Goal: Information Seeking & Learning: Learn about a topic

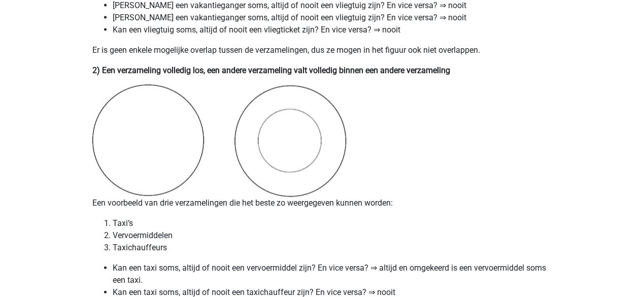
scroll to position [812, 0]
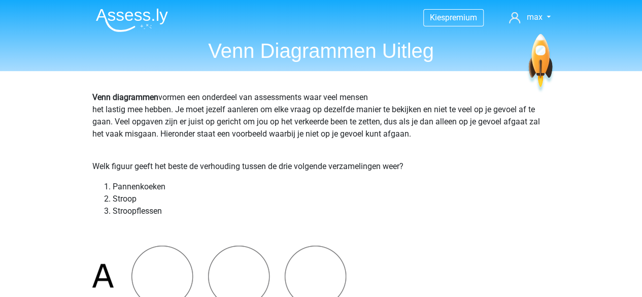
click at [247, 62] on h1 "Venn Diagrammen Uitleg" at bounding box center [321, 51] width 467 height 24
click at [285, 50] on h1 "Venn Diagrammen Uitleg" at bounding box center [321, 51] width 467 height 24
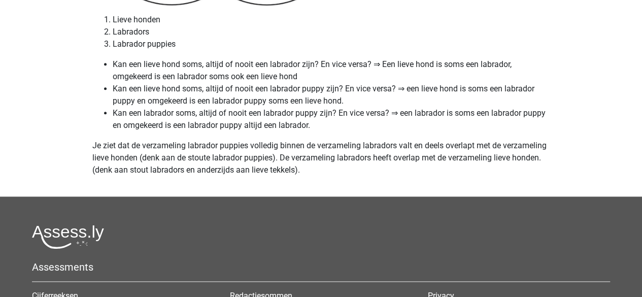
scroll to position [4502, 0]
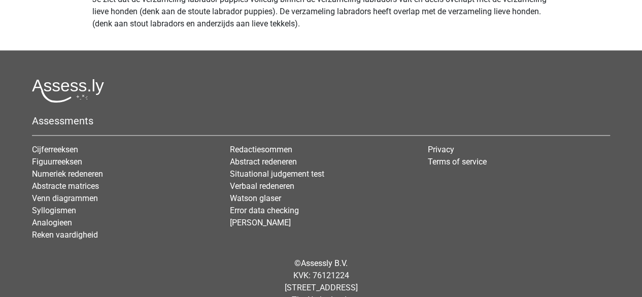
click at [69, 93] on img at bounding box center [68, 91] width 72 height 24
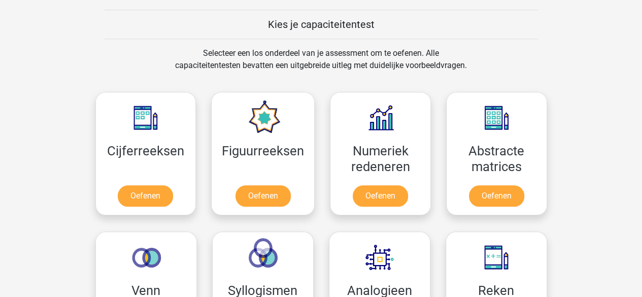
scroll to position [457, 0]
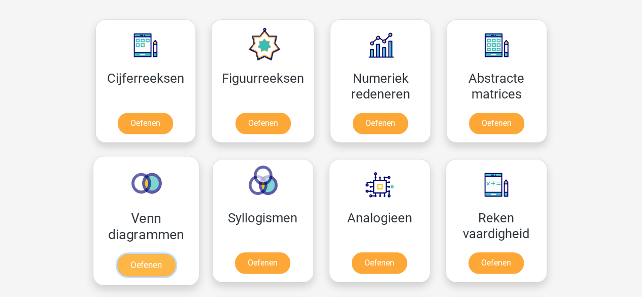
click at [153, 254] on link "Oefenen" at bounding box center [146, 265] width 58 height 22
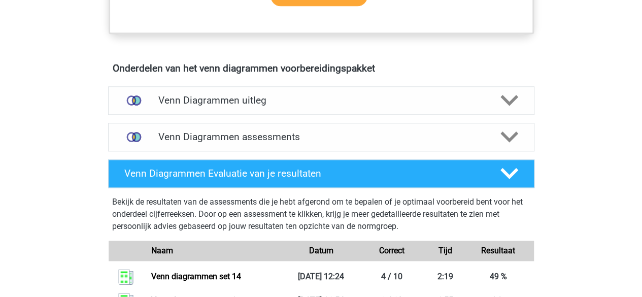
scroll to position [609, 0]
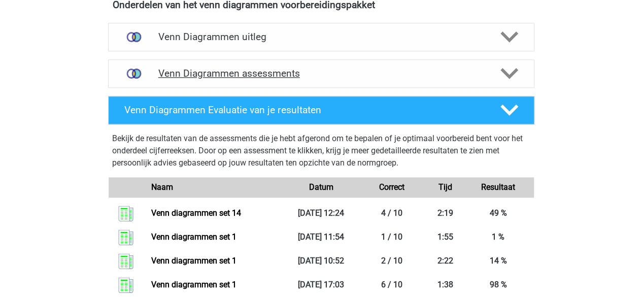
click at [261, 77] on h4 "Venn Diagrammen assessments" at bounding box center [321, 74] width 326 height 12
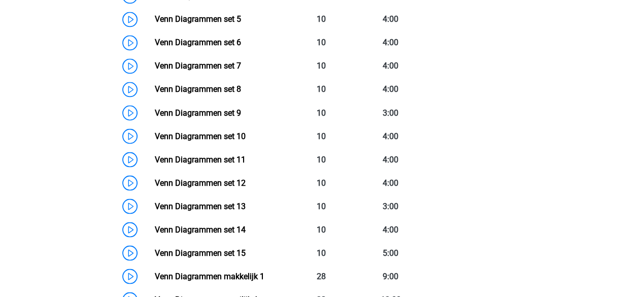
scroll to position [863, 0]
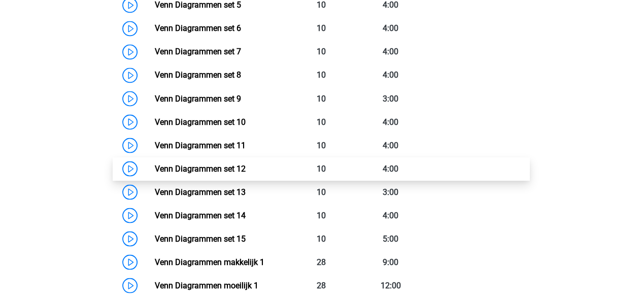
click at [155, 167] on link "Venn Diagrammen set 12" at bounding box center [200, 168] width 91 height 10
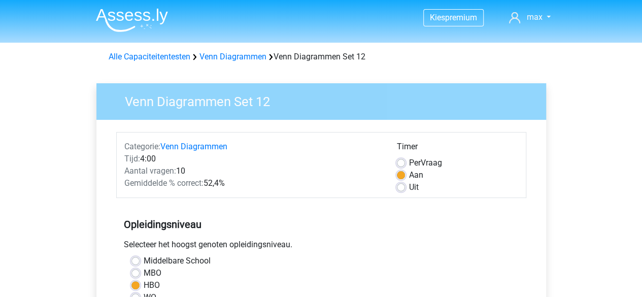
click at [409, 189] on label "Uit" at bounding box center [414, 187] width 10 height 12
click at [398, 189] on input "Uit" at bounding box center [401, 186] width 8 height 10
radio input "true"
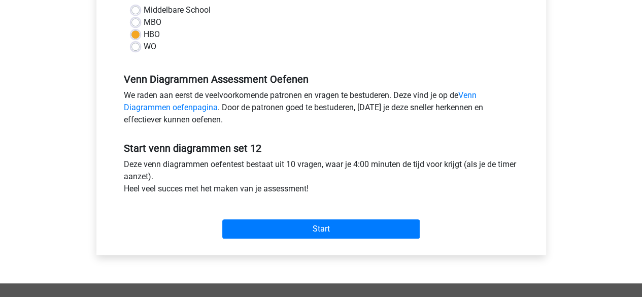
scroll to position [305, 0]
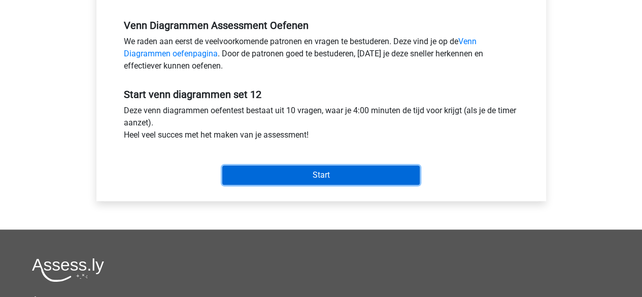
click at [338, 181] on input "Start" at bounding box center [320, 175] width 197 height 19
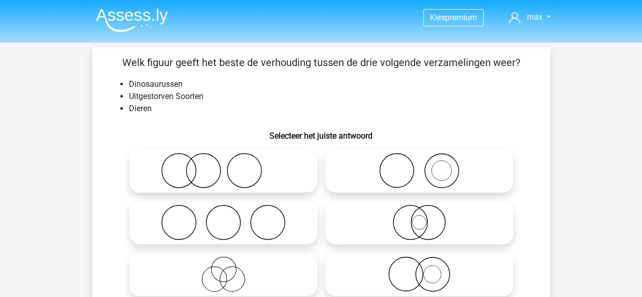
click at [261, 103] on li "Dieren" at bounding box center [331, 109] width 405 height 12
click at [265, 95] on li "Uitgestorven Soorten" at bounding box center [331, 96] width 405 height 12
click at [268, 91] on li "Uitgestorven Soorten" at bounding box center [331, 96] width 405 height 12
click at [414, 267] on icon at bounding box center [419, 274] width 180 height 36
click at [419, 267] on input "radio" at bounding box center [422, 265] width 7 height 7
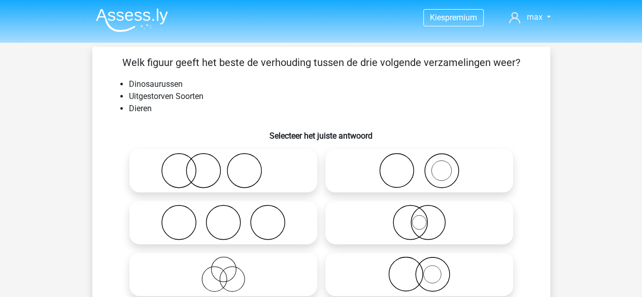
radio input "true"
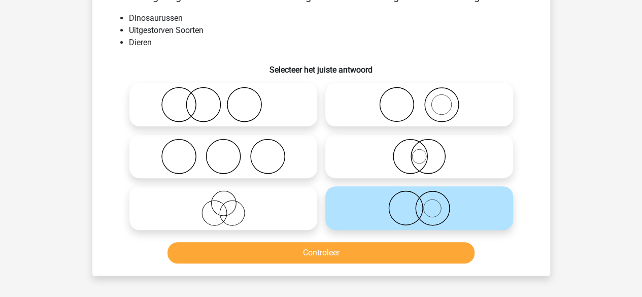
scroll to position [102, 0]
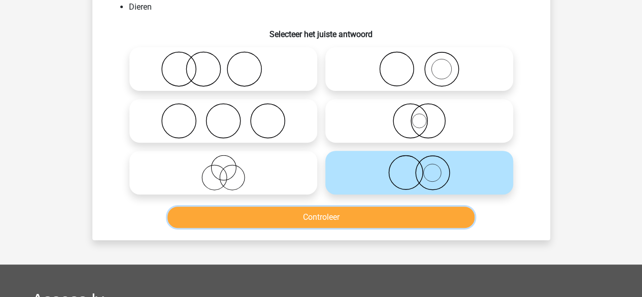
click at [353, 220] on button "Controleer" at bounding box center [321, 217] width 307 height 21
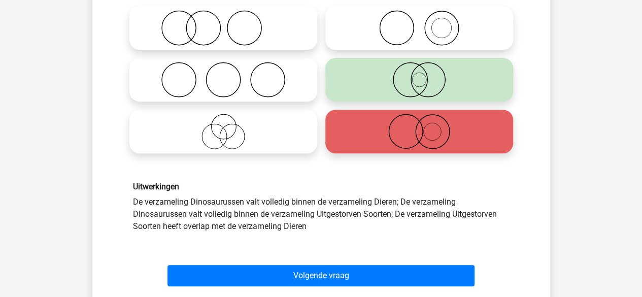
scroll to position [152, 0]
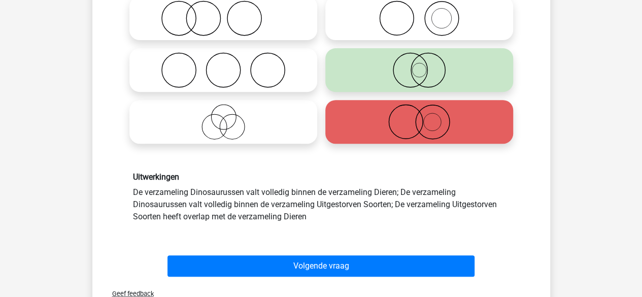
click at [354, 219] on div "Uitwerkingen De verzameling Dinosaurussen valt volledig binnen de verzameling D…" at bounding box center [321, 197] width 392 height 50
click at [352, 219] on div "Uitwerkingen De verzameling Dinosaurussen valt volledig binnen de verzameling D…" at bounding box center [321, 197] width 392 height 50
click at [326, 213] on div "Uitwerkingen De verzameling Dinosaurussen valt volledig binnen de verzameling D…" at bounding box center [321, 197] width 392 height 50
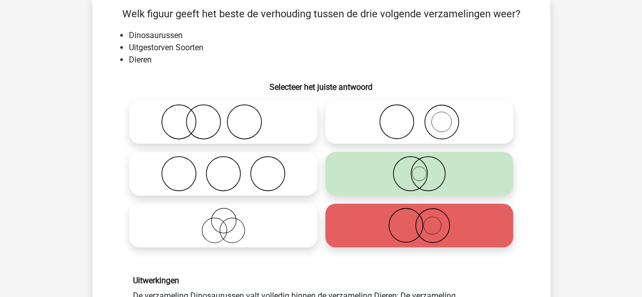
scroll to position [0, 0]
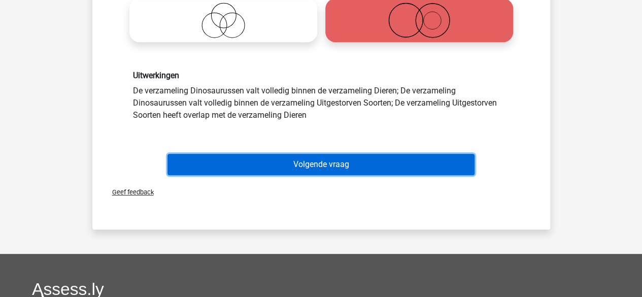
click at [338, 163] on button "Volgende vraag" at bounding box center [321, 164] width 307 height 21
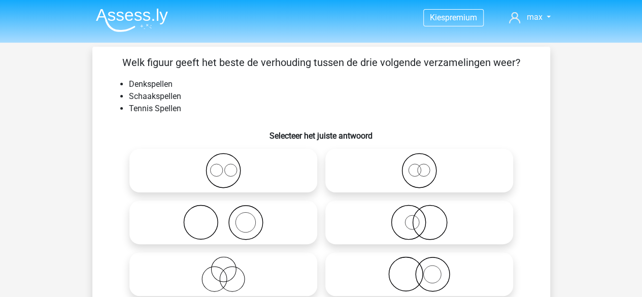
click at [228, 85] on li "Denkspellen" at bounding box center [331, 84] width 405 height 12
click at [229, 84] on li "Denkspellen" at bounding box center [331, 84] width 405 height 12
drag, startPoint x: 182, startPoint y: 98, endPoint x: 145, endPoint y: 84, distance: 39.7
click at [145, 84] on ul "Denkspellen Schaakspellen Tennis Spellen" at bounding box center [321, 96] width 425 height 37
click at [258, 99] on li "Schaakspellen" at bounding box center [331, 96] width 405 height 12
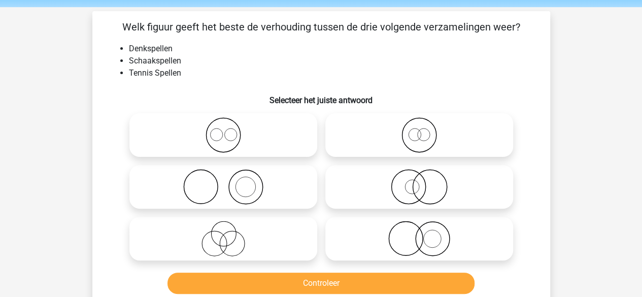
scroll to position [51, 0]
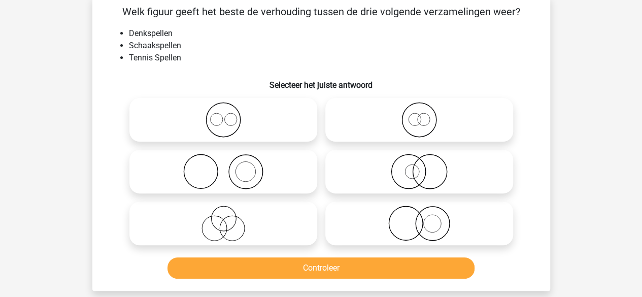
click at [256, 180] on icon at bounding box center [224, 172] width 180 height 36
click at [230, 167] on input "radio" at bounding box center [226, 163] width 7 height 7
radio input "true"
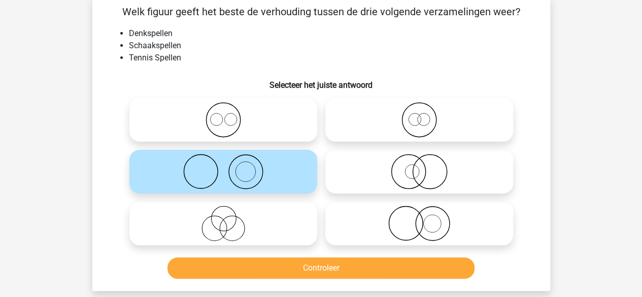
click at [325, 279] on div "Controleer" at bounding box center [321, 269] width 392 height 25
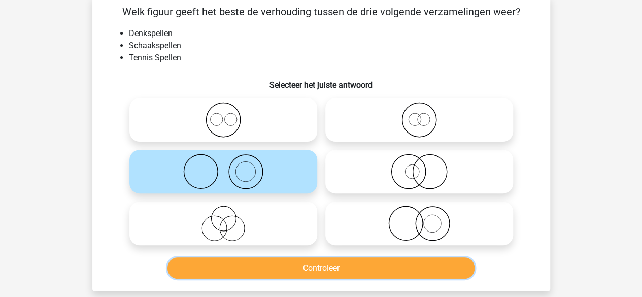
click at [326, 273] on button "Controleer" at bounding box center [321, 267] width 307 height 21
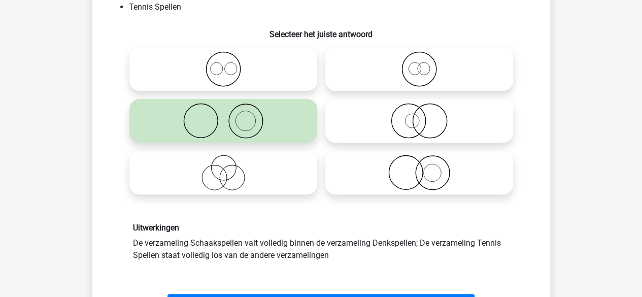
scroll to position [152, 0]
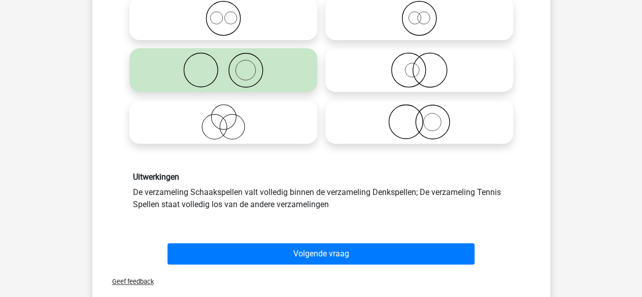
click at [368, 210] on div "Uitwerkingen De verzameling Schaakspellen valt volledig binnen de verzameling D…" at bounding box center [321, 191] width 392 height 38
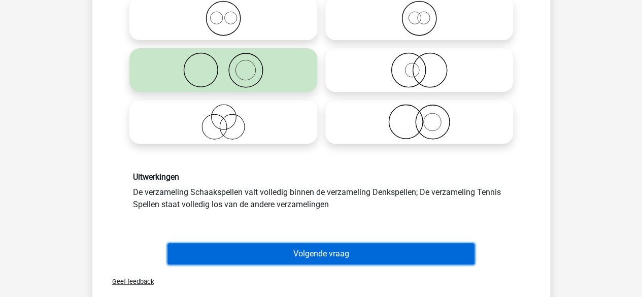
click at [320, 256] on button "Volgende vraag" at bounding box center [321, 253] width 307 height 21
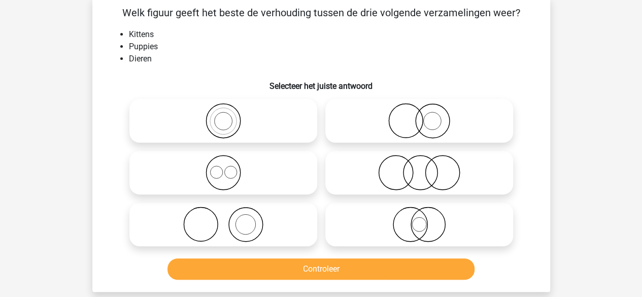
scroll to position [47, 0]
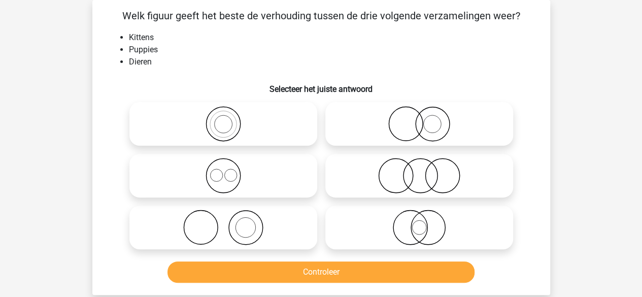
click at [254, 164] on icon at bounding box center [224, 176] width 180 height 36
click at [230, 164] on input "radio" at bounding box center [226, 167] width 7 height 7
radio input "true"
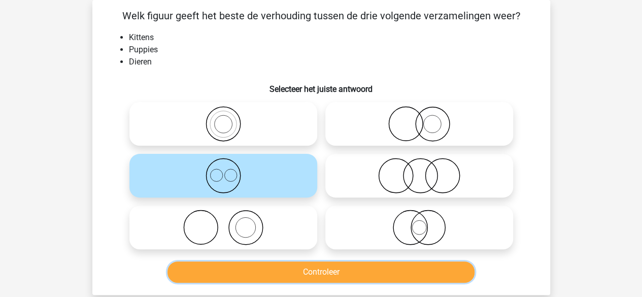
click at [351, 276] on button "Controleer" at bounding box center [321, 271] width 307 height 21
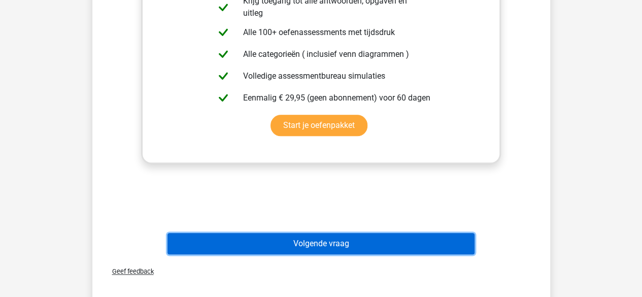
click at [314, 243] on button "Volgende vraag" at bounding box center [321, 243] width 307 height 21
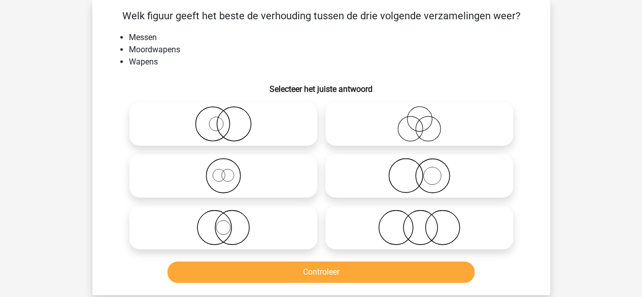
click at [212, 56] on li "Wapens" at bounding box center [331, 62] width 405 height 12
click at [436, 120] on icon at bounding box center [419, 124] width 180 height 36
click at [426, 119] on input "radio" at bounding box center [422, 115] width 7 height 7
radio input "true"
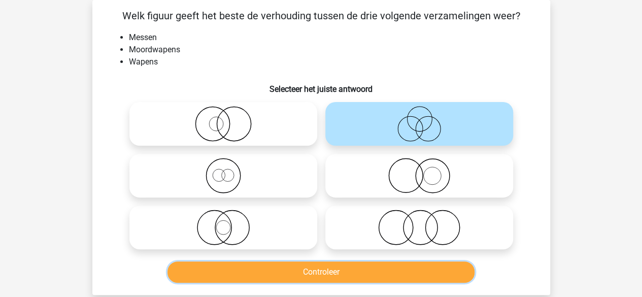
click at [343, 269] on button "Controleer" at bounding box center [321, 271] width 307 height 21
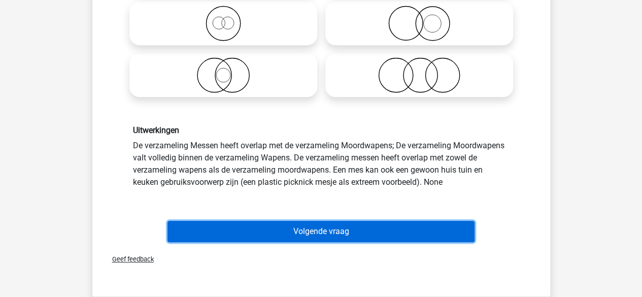
click at [355, 224] on button "Volgende vraag" at bounding box center [321, 231] width 307 height 21
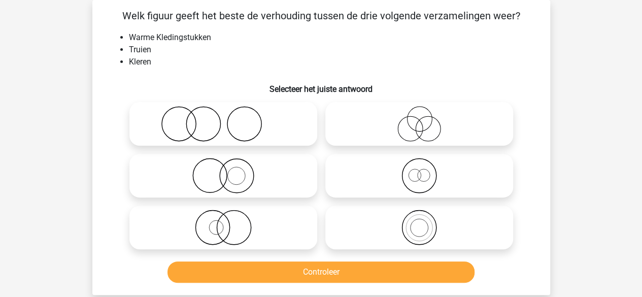
click at [271, 40] on li "Warme Kledingstukken" at bounding box center [331, 37] width 405 height 12
click at [277, 39] on li "Warme Kledingstukken" at bounding box center [331, 37] width 405 height 12
click at [406, 179] on icon at bounding box center [419, 176] width 180 height 36
click at [419, 171] on input "radio" at bounding box center [422, 167] width 7 height 7
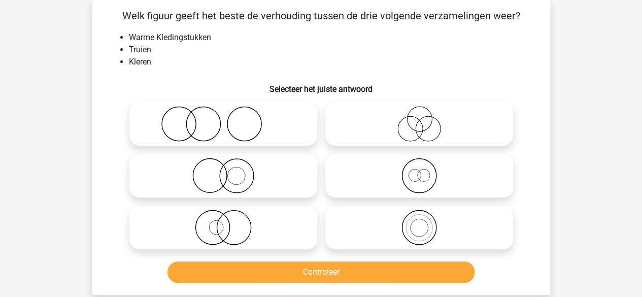
radio input "true"
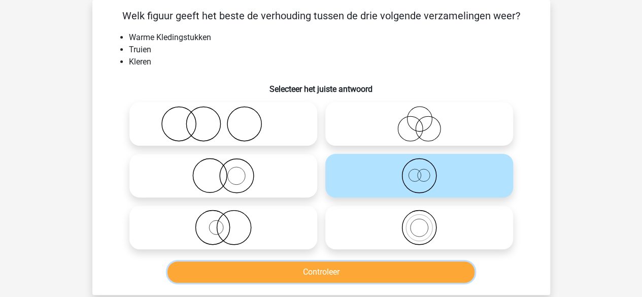
click at [311, 270] on button "Controleer" at bounding box center [321, 271] width 307 height 21
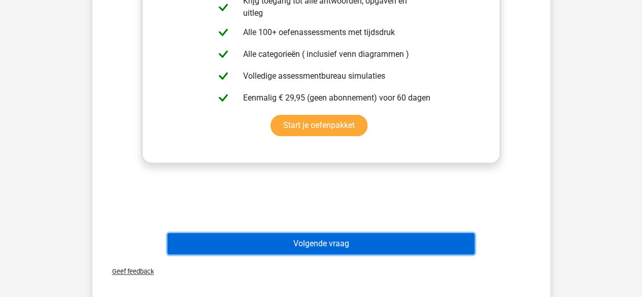
click at [327, 237] on button "Volgende vraag" at bounding box center [321, 243] width 307 height 21
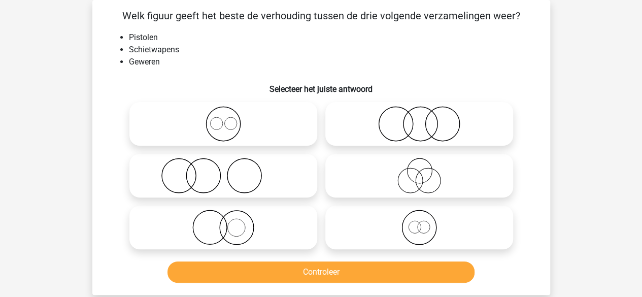
click at [74, 109] on div "Kies premium max [EMAIL_ADDRESS][DOMAIN_NAME]" at bounding box center [321, 270] width 642 height 634
click at [223, 140] on icon at bounding box center [224, 124] width 180 height 36
click at [223, 119] on input "radio" at bounding box center [226, 115] width 7 height 7
radio input "true"
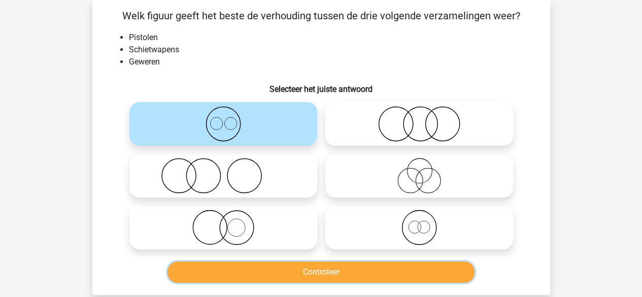
click at [349, 266] on button "Controleer" at bounding box center [321, 271] width 307 height 21
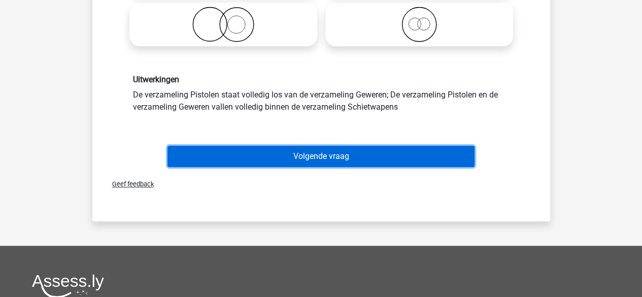
click at [355, 164] on button "Volgende vraag" at bounding box center [321, 156] width 307 height 21
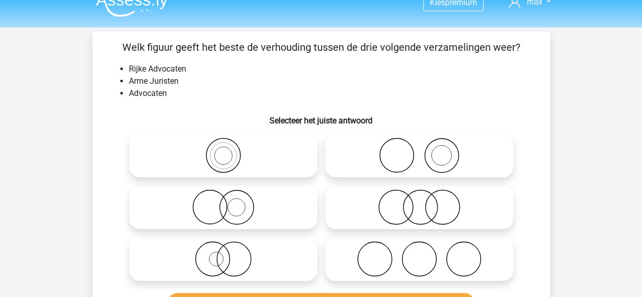
scroll to position [0, 0]
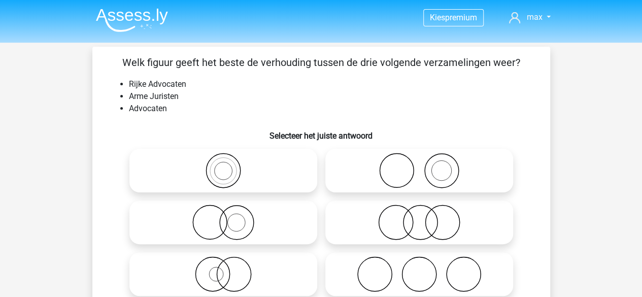
click at [220, 106] on li "Advocaten" at bounding box center [331, 109] width 405 height 12
click at [221, 105] on li "Advocaten" at bounding box center [331, 109] width 405 height 12
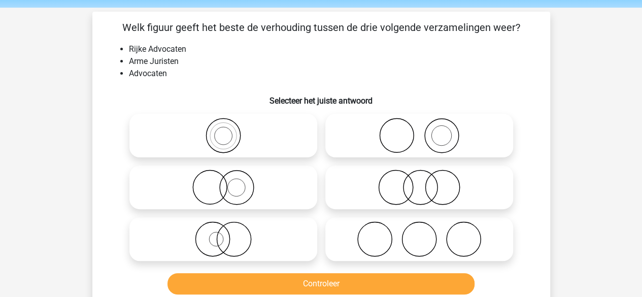
scroll to position [51, 0]
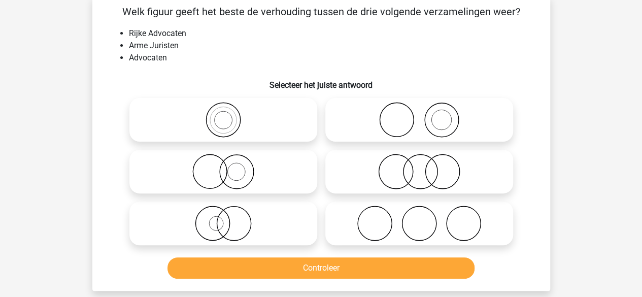
click at [258, 176] on icon at bounding box center [224, 172] width 180 height 36
click at [230, 167] on input "radio" at bounding box center [226, 163] width 7 height 7
radio input "true"
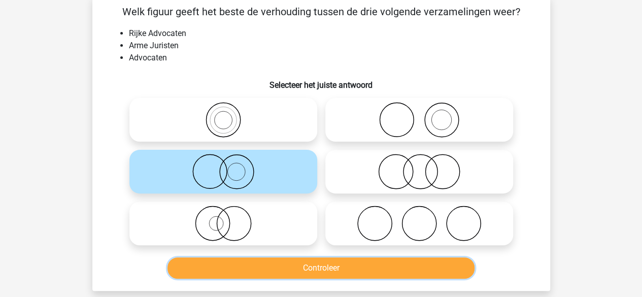
click at [321, 265] on button "Controleer" at bounding box center [321, 267] width 307 height 21
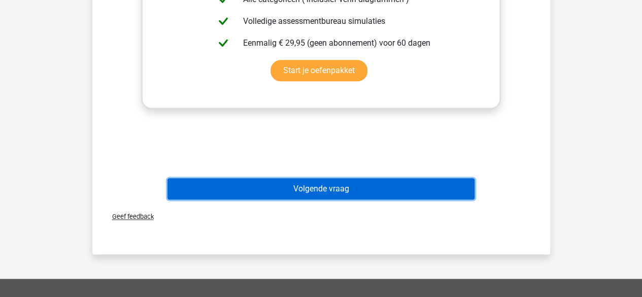
click at [330, 192] on button "Volgende vraag" at bounding box center [321, 188] width 307 height 21
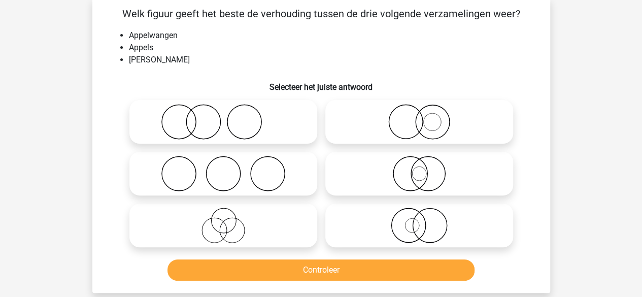
scroll to position [47, 0]
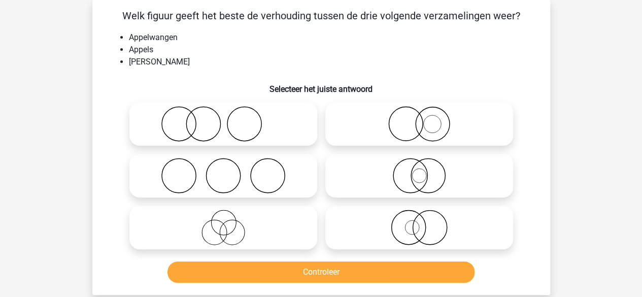
click at [266, 63] on li "Groene Dingen" at bounding box center [331, 62] width 405 height 12
click at [212, 122] on icon at bounding box center [224, 124] width 180 height 36
click at [223, 119] on input "radio" at bounding box center [226, 115] width 7 height 7
radio input "true"
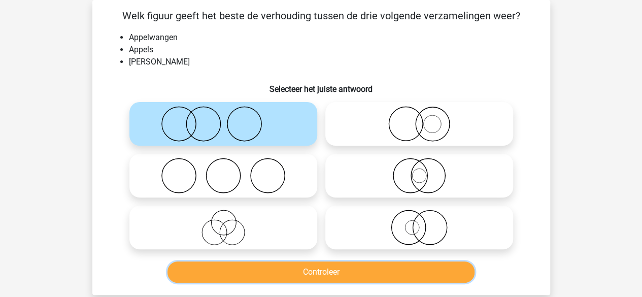
click at [328, 275] on button "Controleer" at bounding box center [321, 271] width 307 height 21
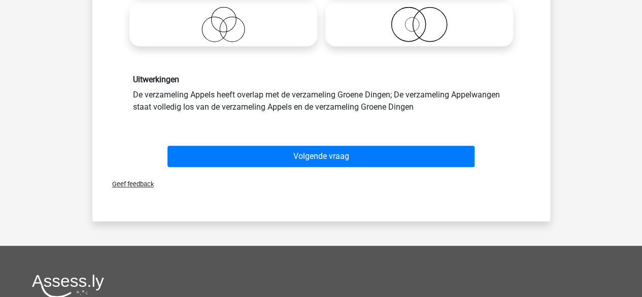
scroll to position [199, 0]
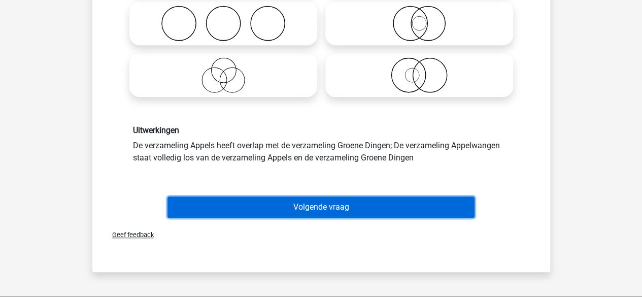
click at [319, 207] on button "Volgende vraag" at bounding box center [321, 206] width 307 height 21
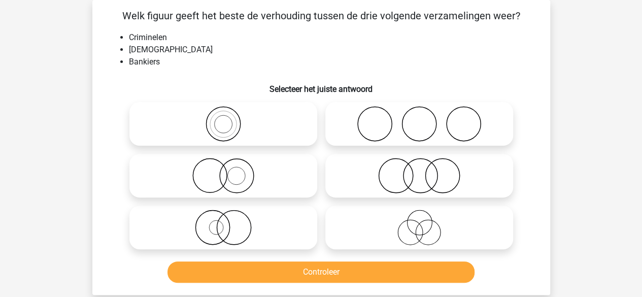
scroll to position [47, 0]
click at [292, 31] on li "Criminelen" at bounding box center [331, 37] width 405 height 12
click at [354, 47] on li "Jehovah's Getuigen" at bounding box center [331, 50] width 405 height 12
click at [421, 118] on input "radio" at bounding box center [422, 115] width 7 height 7
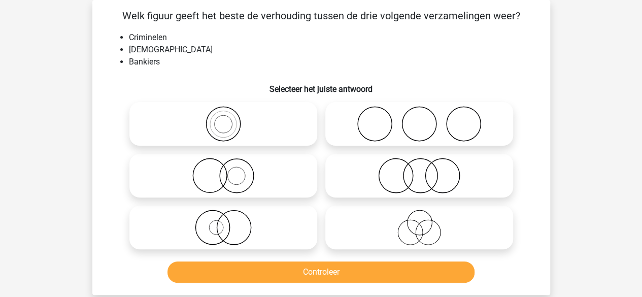
radio input "true"
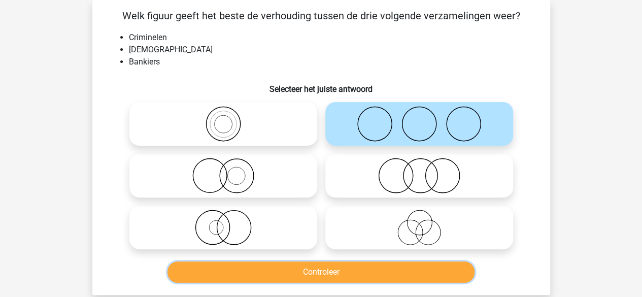
click at [345, 271] on button "Controleer" at bounding box center [321, 271] width 307 height 21
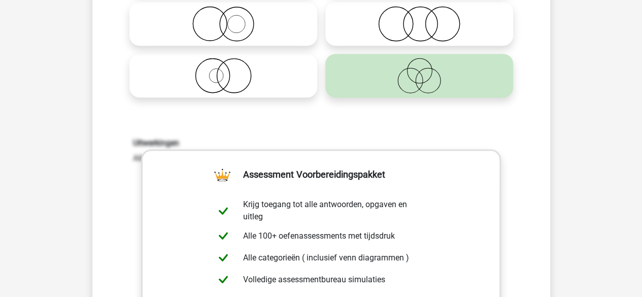
scroll to position [203, 0]
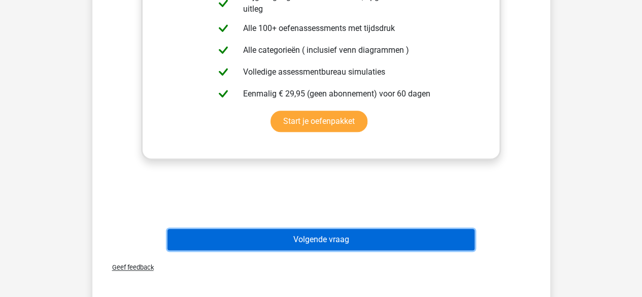
click at [324, 233] on button "Volgende vraag" at bounding box center [321, 239] width 307 height 21
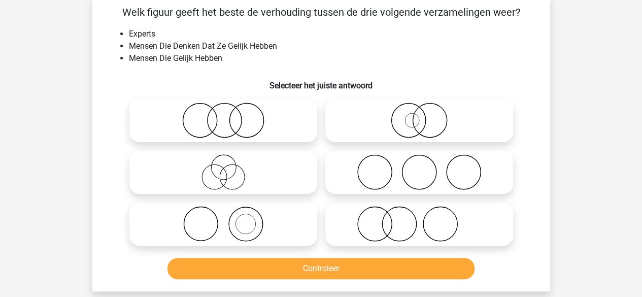
scroll to position [47, 0]
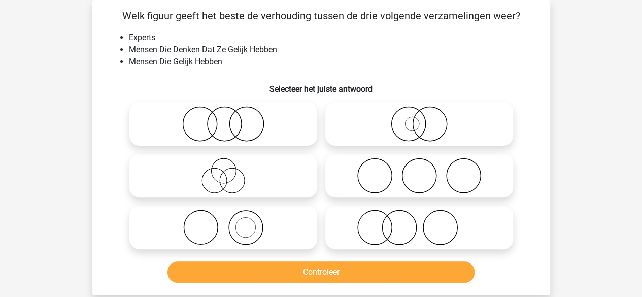
click at [301, 47] on li "Mensen Die Denken Dat Ze Gelijk Hebben" at bounding box center [331, 50] width 405 height 12
click at [309, 51] on li "Mensen Die Denken Dat Ze Gelijk Hebben" at bounding box center [331, 50] width 405 height 12
click at [250, 229] on icon at bounding box center [224, 228] width 180 height 36
click at [230, 222] on input "radio" at bounding box center [226, 219] width 7 height 7
radio input "true"
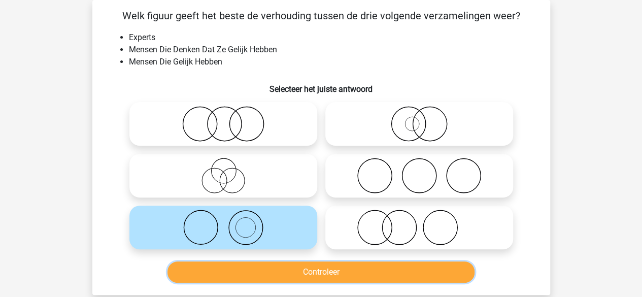
click at [334, 272] on button "Controleer" at bounding box center [321, 271] width 307 height 21
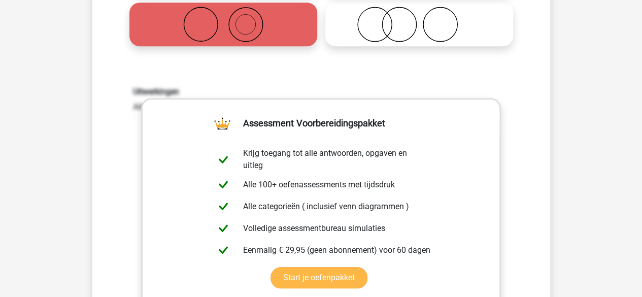
scroll to position [402, 0]
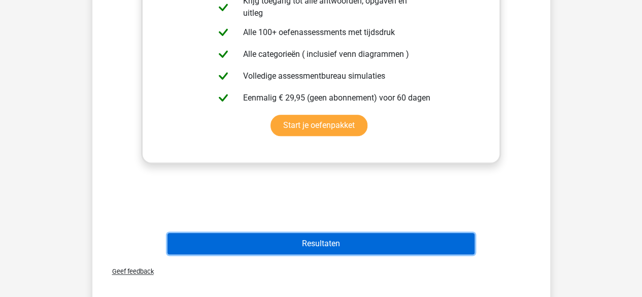
click at [314, 238] on button "Resultaten" at bounding box center [321, 243] width 307 height 21
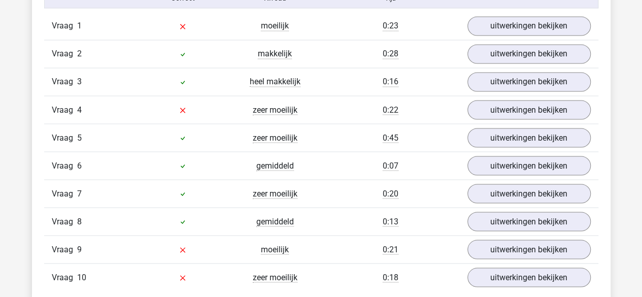
scroll to position [812, 0]
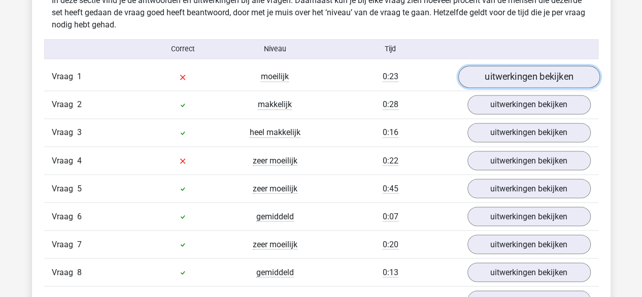
click at [521, 78] on link "uitwerkingen bekijken" at bounding box center [529, 77] width 142 height 22
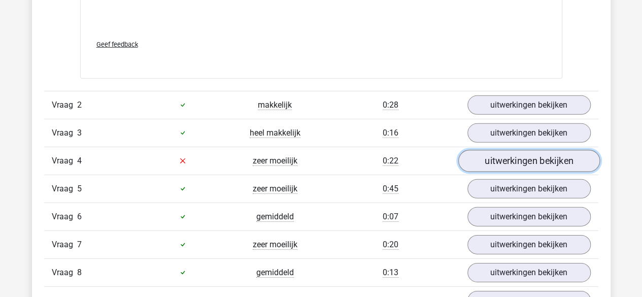
click at [520, 151] on link "uitwerkingen bekijken" at bounding box center [529, 161] width 142 height 22
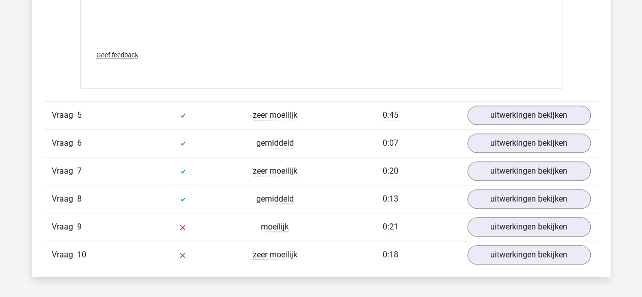
scroll to position [2234, 0]
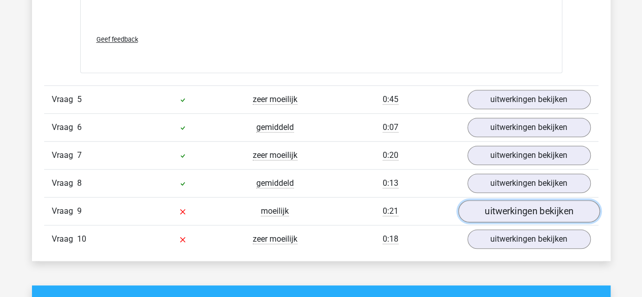
click at [507, 206] on link "uitwerkingen bekijken" at bounding box center [529, 211] width 142 height 22
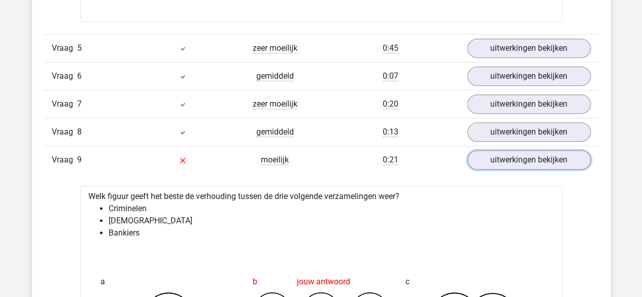
scroll to position [2285, 0]
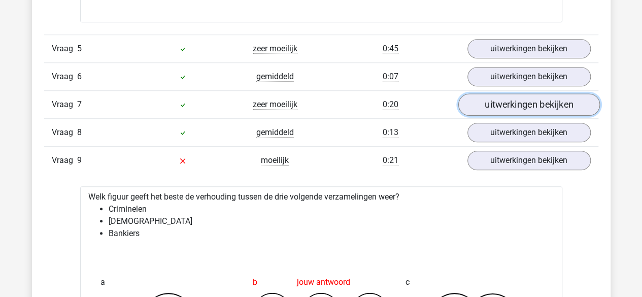
click at [513, 106] on link "uitwerkingen bekijken" at bounding box center [529, 104] width 142 height 22
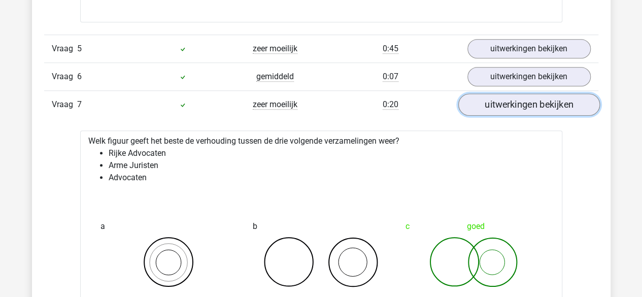
click at [513, 105] on link "uitwerkingen bekijken" at bounding box center [529, 104] width 142 height 22
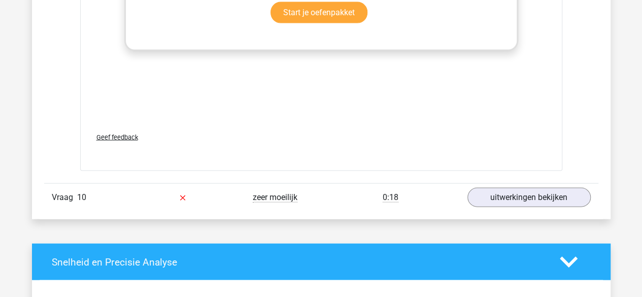
scroll to position [2995, 0]
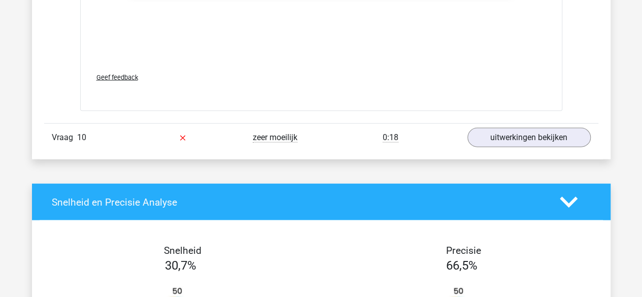
click at [461, 129] on div "uitwerkingen bekijken" at bounding box center [529, 137] width 139 height 19
click at [465, 129] on div "uitwerkingen bekijken" at bounding box center [529, 137] width 139 height 19
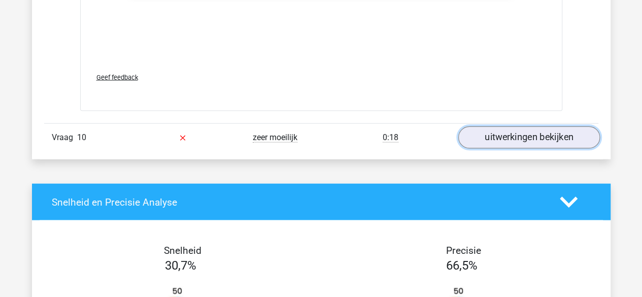
click at [488, 129] on link "uitwerkingen bekijken" at bounding box center [529, 137] width 142 height 22
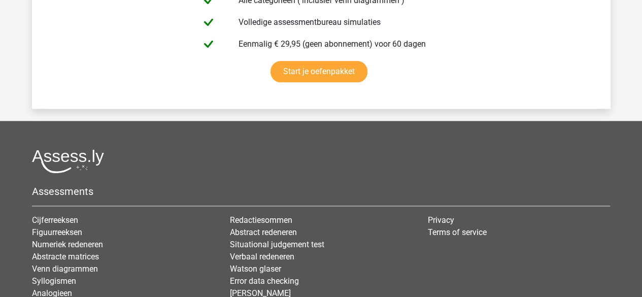
scroll to position [4569, 0]
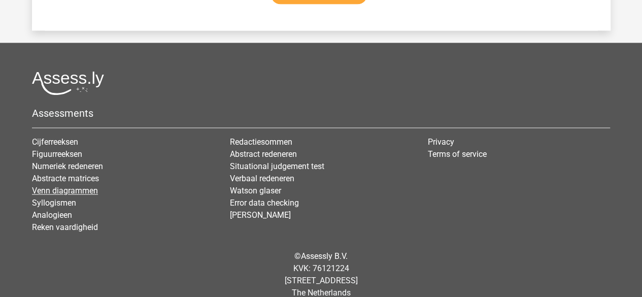
click at [65, 186] on link "Venn diagrammen" at bounding box center [65, 191] width 66 height 10
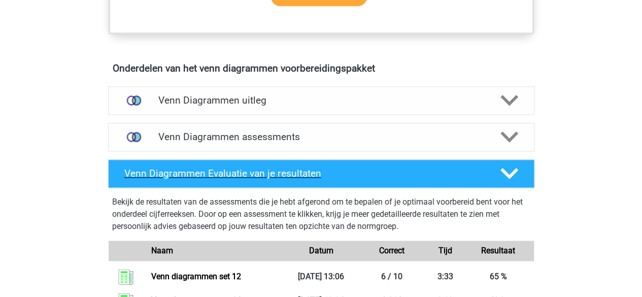
scroll to position [558, 0]
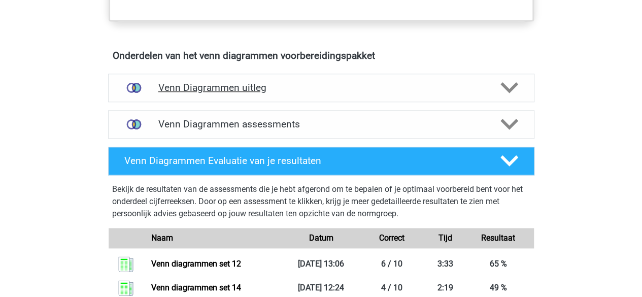
click at [263, 100] on div "Venn Diagrammen uitleg" at bounding box center [321, 88] width 426 height 28
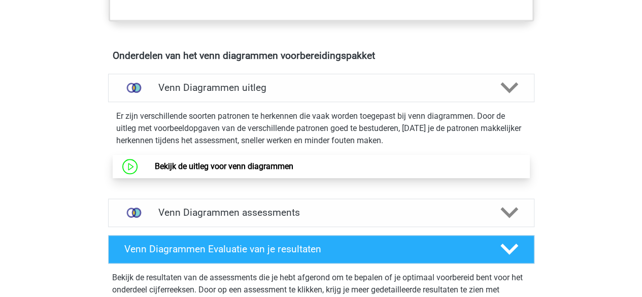
click at [236, 164] on link "Bekijk de uitleg voor venn diagrammen" at bounding box center [224, 166] width 139 height 10
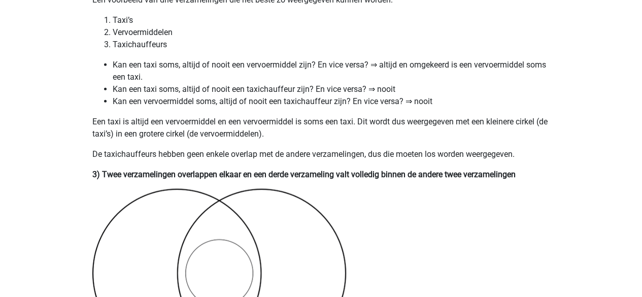
scroll to position [1320, 0]
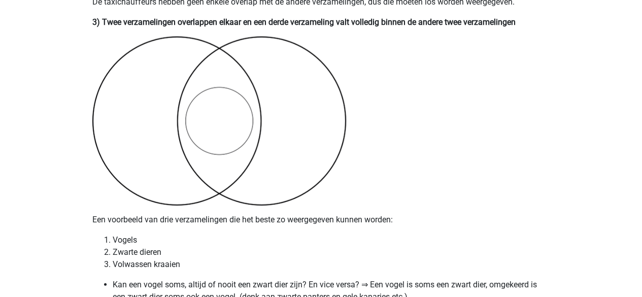
scroll to position [1320, 0]
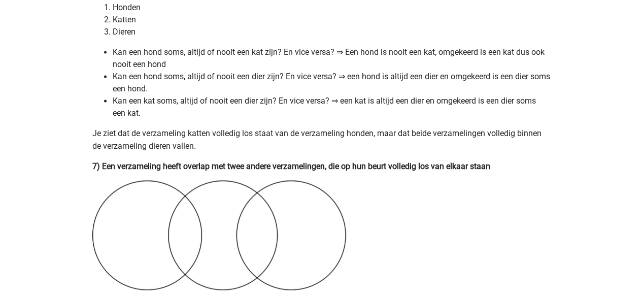
scroll to position [2894, 0]
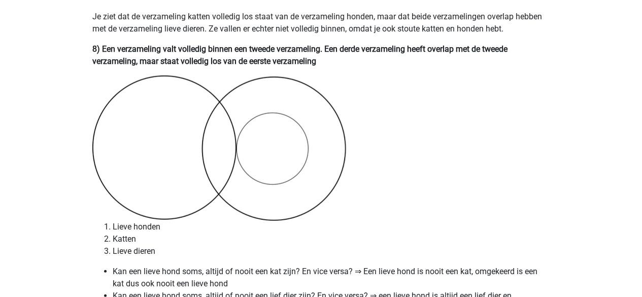
scroll to position [3198, 0]
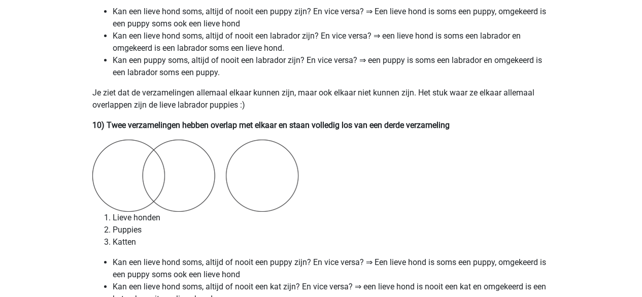
scroll to position [3858, 0]
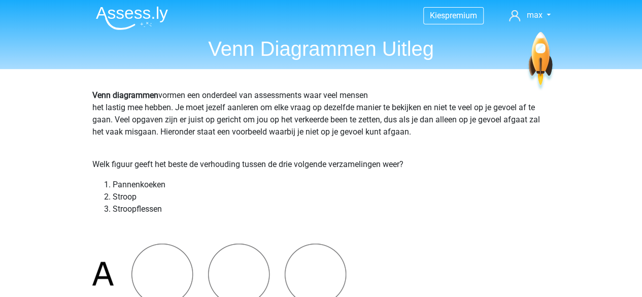
scroll to position [0, 0]
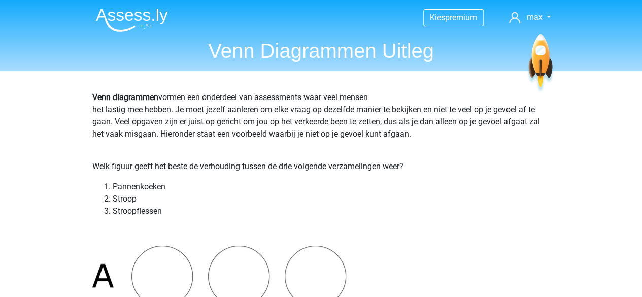
drag, startPoint x: 182, startPoint y: 23, endPoint x: 154, endPoint y: 24, distance: 27.9
click at [176, 25] on nav "Kies premium max koensemax@gmail.com" at bounding box center [321, 18] width 467 height 33
click at [154, 24] on img at bounding box center [132, 20] width 72 height 24
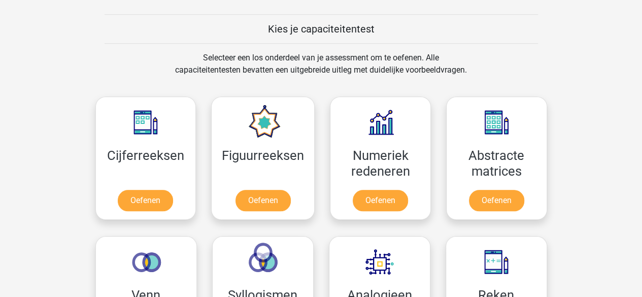
scroll to position [457, 0]
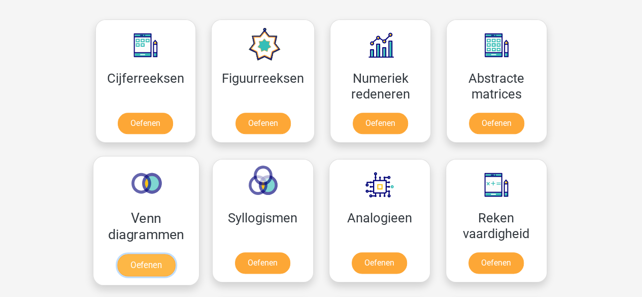
click at [166, 254] on link "Oefenen" at bounding box center [146, 265] width 58 height 22
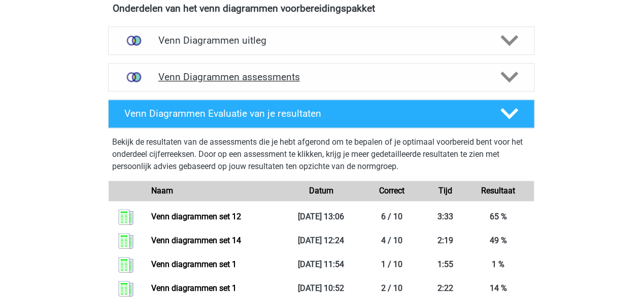
scroll to position [558, 0]
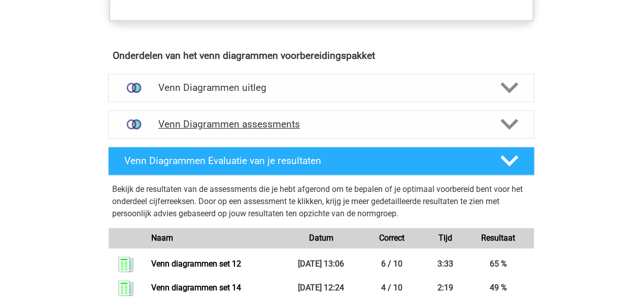
click at [277, 118] on h4 "Venn Diagrammen assessments" at bounding box center [321, 124] width 326 height 12
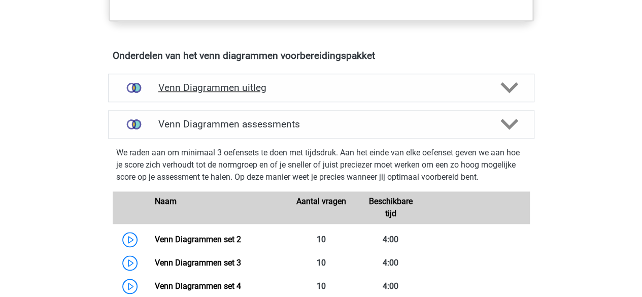
click at [270, 92] on div "Venn Diagrammen uitleg" at bounding box center [321, 88] width 426 height 28
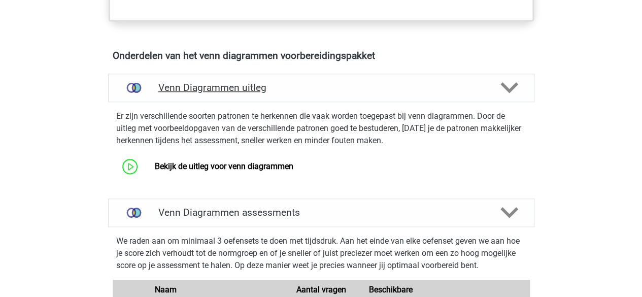
click at [272, 88] on h4 "Venn Diagrammen uitleg" at bounding box center [321, 88] width 326 height 12
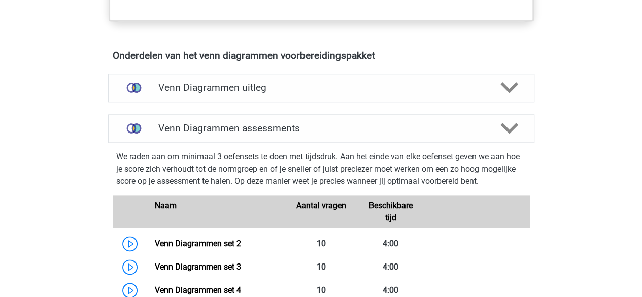
click at [267, 114] on div "Venn Diagrammen assessments" at bounding box center [321, 128] width 426 height 28
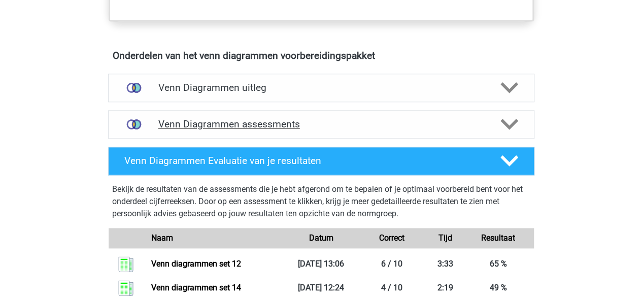
click at [265, 116] on div "Venn Diagrammen assessments" at bounding box center [321, 124] width 426 height 28
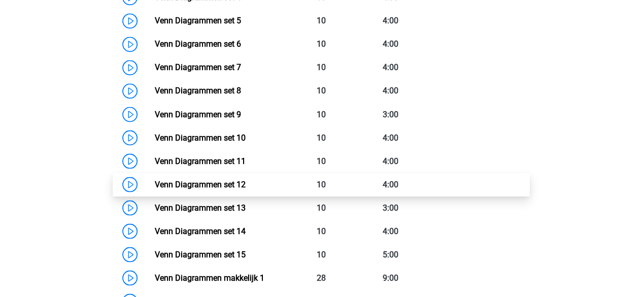
scroll to position [863, 0]
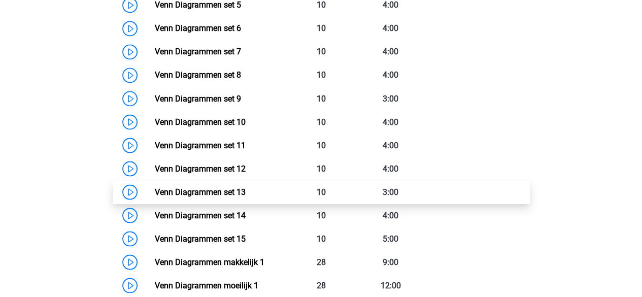
click at [245, 187] on link "Venn Diagrammen set 13" at bounding box center [200, 192] width 91 height 10
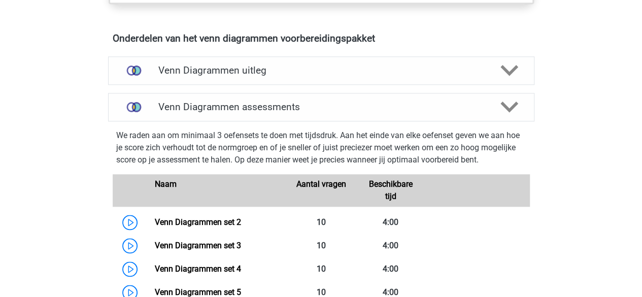
scroll to position [508, 0]
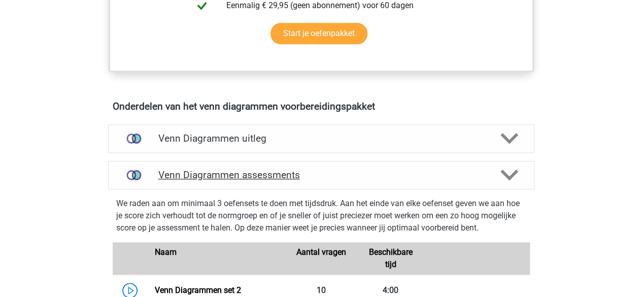
click at [255, 169] on h4 "Venn Diagrammen assessments" at bounding box center [321, 175] width 326 height 12
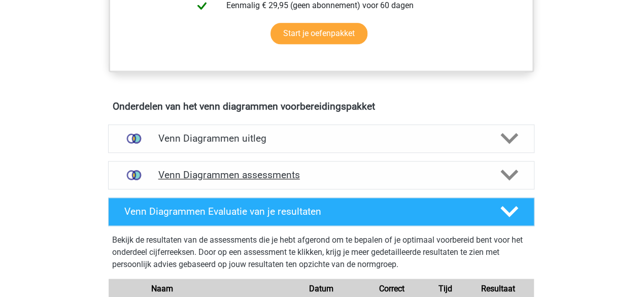
click at [250, 166] on div "Venn Diagrammen assessments" at bounding box center [321, 175] width 426 height 28
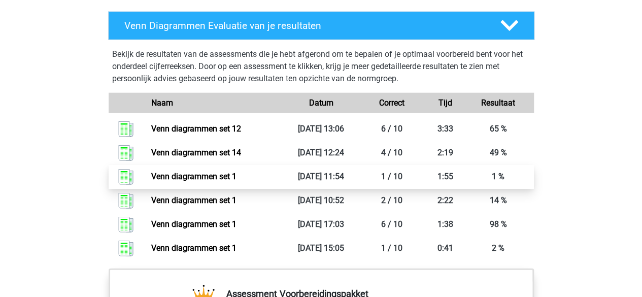
scroll to position [1269, 0]
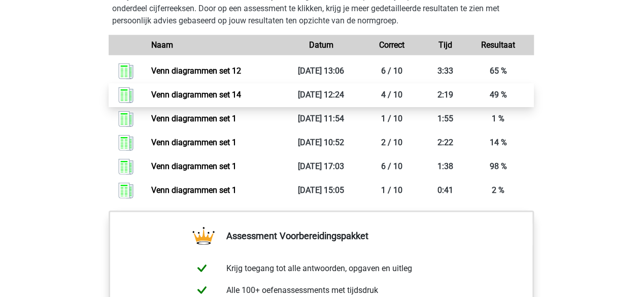
click at [208, 90] on link "Venn diagrammen set 14" at bounding box center [196, 95] width 90 height 10
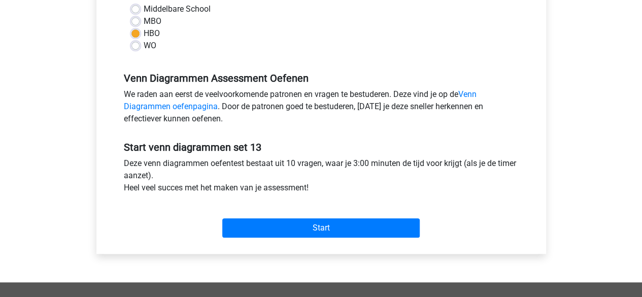
scroll to position [254, 0]
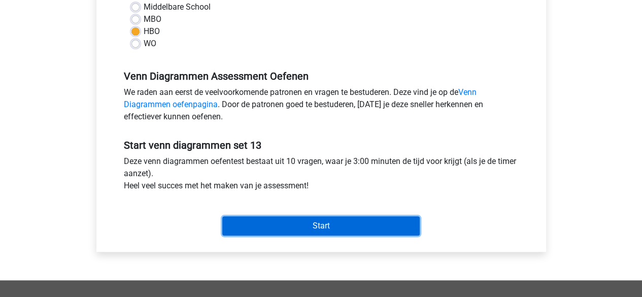
click at [331, 229] on input "Start" at bounding box center [320, 225] width 197 height 19
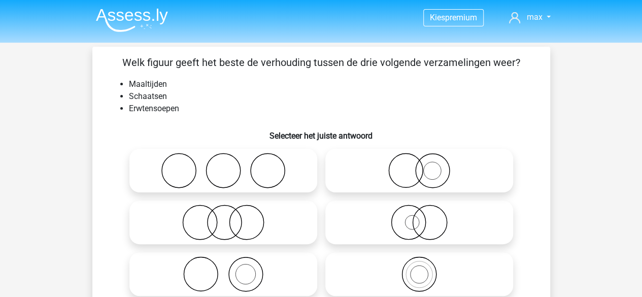
click at [86, 122] on div "Vraag 1 van de 10 Categorie: venn diagrammen set 13 Welk figuur geeft het beste…" at bounding box center [321, 194] width 474 height 295
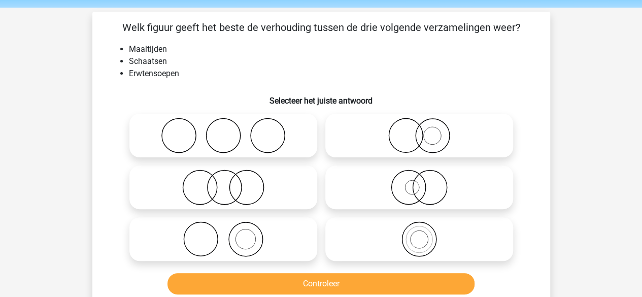
scroll to position [51, 0]
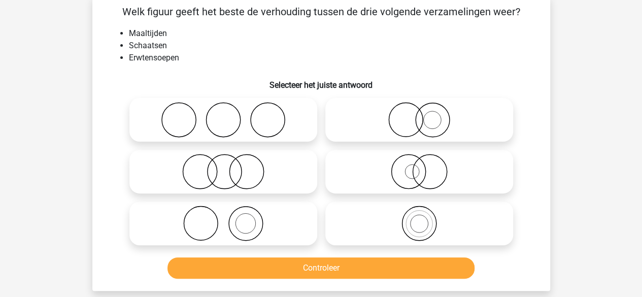
click at [265, 220] on icon at bounding box center [224, 224] width 180 height 36
click at [230, 218] on input "radio" at bounding box center [226, 215] width 7 height 7
radio input "true"
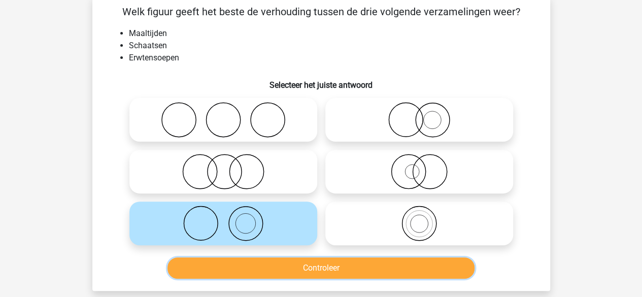
click at [317, 270] on button "Controleer" at bounding box center [321, 267] width 307 height 21
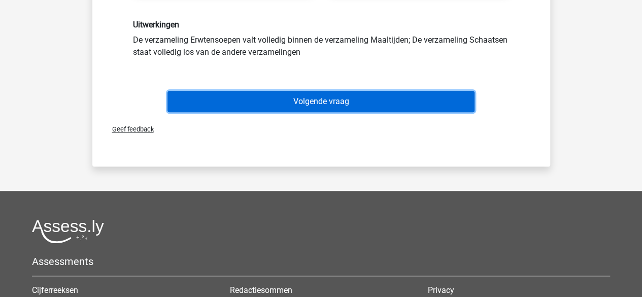
click at [322, 106] on button "Volgende vraag" at bounding box center [321, 101] width 307 height 21
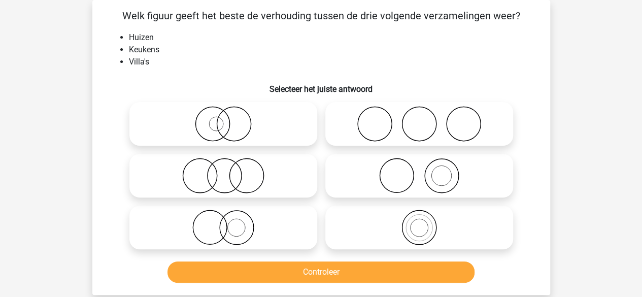
scroll to position [47, 0]
click at [257, 59] on li "Villa's" at bounding box center [331, 62] width 405 height 12
click at [261, 53] on li "Keukens" at bounding box center [331, 50] width 405 height 12
click at [418, 168] on icon at bounding box center [419, 176] width 180 height 36
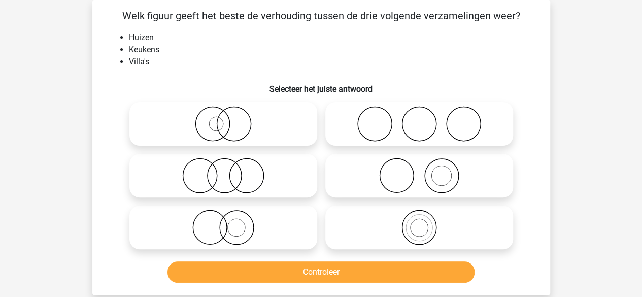
click at [419, 168] on input "radio" at bounding box center [422, 167] width 7 height 7
radio input "true"
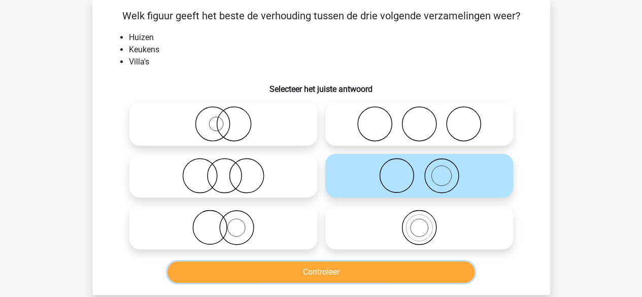
click at [325, 279] on button "Controleer" at bounding box center [321, 271] width 307 height 21
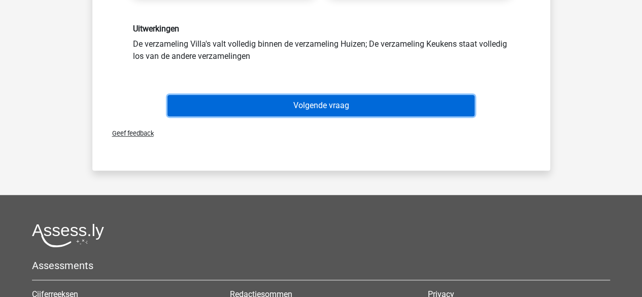
click at [349, 102] on button "Volgende vraag" at bounding box center [321, 105] width 307 height 21
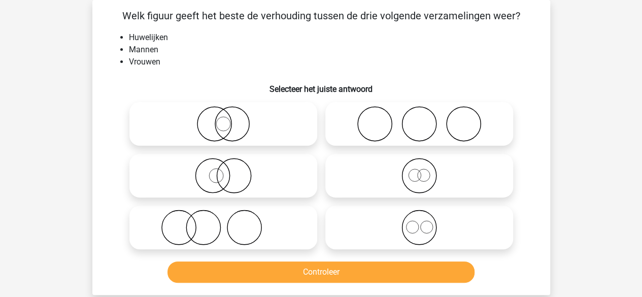
click at [443, 123] on icon at bounding box center [419, 124] width 180 height 36
click at [426, 119] on input "radio" at bounding box center [422, 115] width 7 height 7
radio input "true"
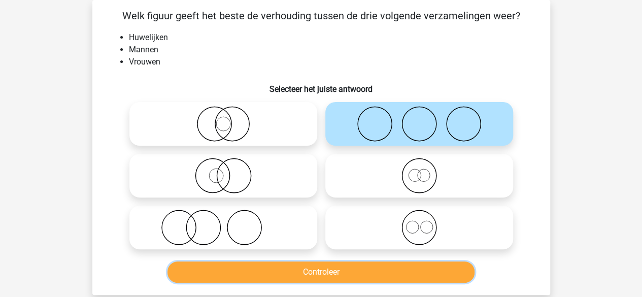
click at [326, 267] on button "Controleer" at bounding box center [321, 271] width 307 height 21
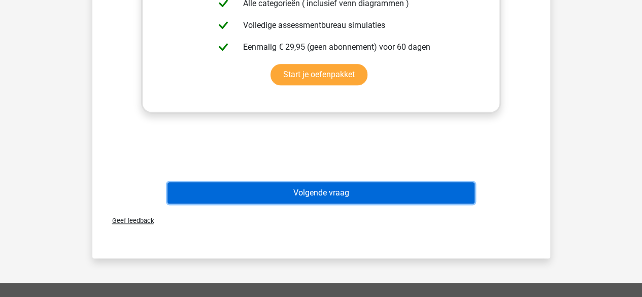
click at [329, 202] on button "Volgende vraag" at bounding box center [321, 192] width 307 height 21
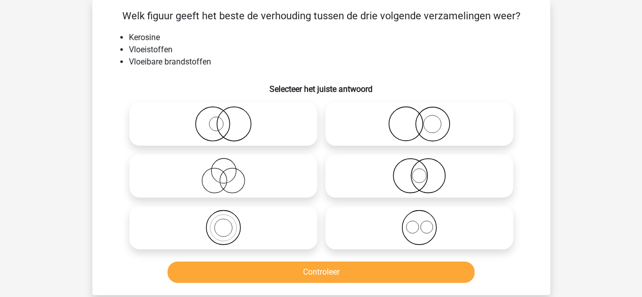
click at [253, 52] on li "Vloeistoffen" at bounding box center [331, 50] width 405 height 12
click at [253, 51] on li "Vloeistoffen" at bounding box center [331, 50] width 405 height 12
click at [409, 166] on icon at bounding box center [419, 176] width 180 height 36
click at [419, 166] on input "radio" at bounding box center [422, 167] width 7 height 7
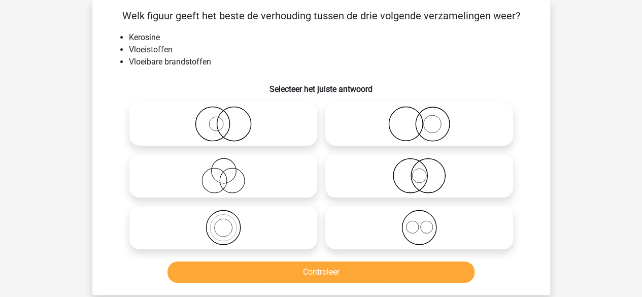
radio input "true"
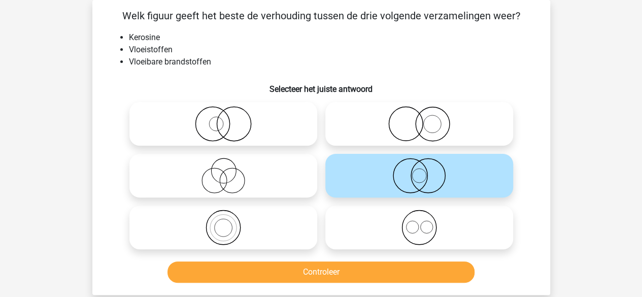
click at [238, 168] on icon at bounding box center [224, 176] width 180 height 36
click at [230, 168] on input "radio" at bounding box center [226, 167] width 7 height 7
radio input "true"
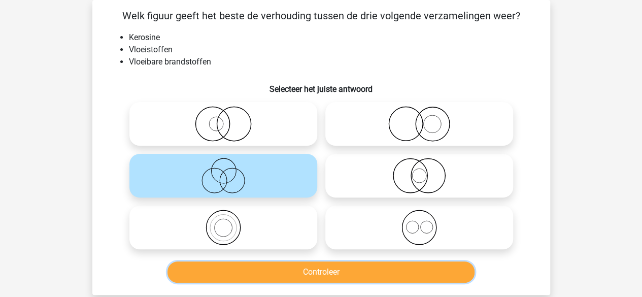
click at [310, 267] on button "Controleer" at bounding box center [321, 271] width 307 height 21
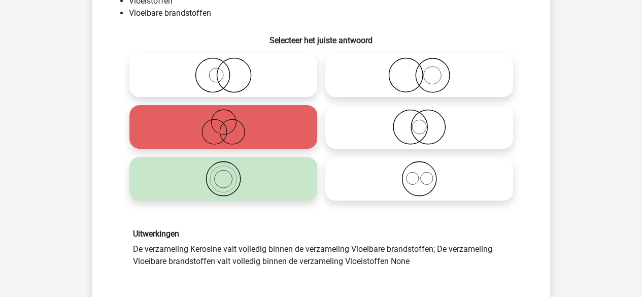
scroll to position [199, 0]
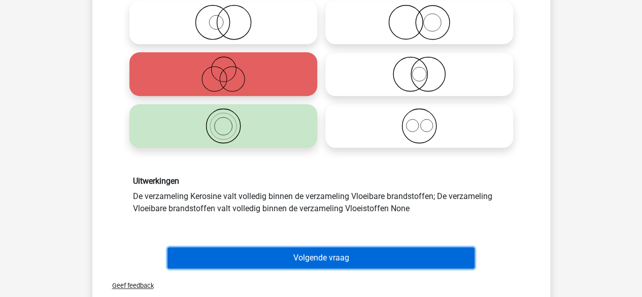
click at [342, 254] on button "Volgende vraag" at bounding box center [321, 257] width 307 height 21
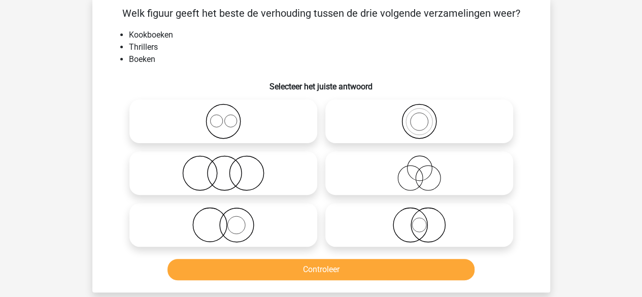
scroll to position [47, 0]
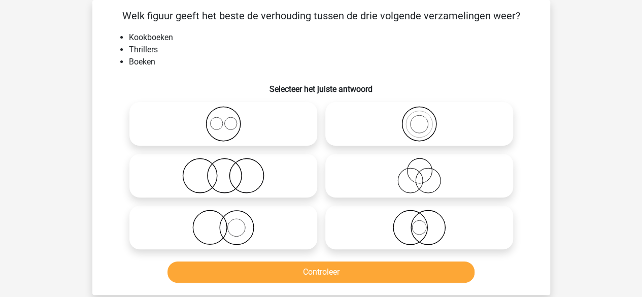
click at [228, 44] on li "Thrillers" at bounding box center [331, 50] width 405 height 12
click at [230, 44] on li "Thrillers" at bounding box center [331, 50] width 405 height 12
click at [196, 42] on li "Kookboeken" at bounding box center [331, 37] width 405 height 12
click at [255, 123] on icon at bounding box center [224, 124] width 180 height 36
click at [230, 119] on input "radio" at bounding box center [226, 115] width 7 height 7
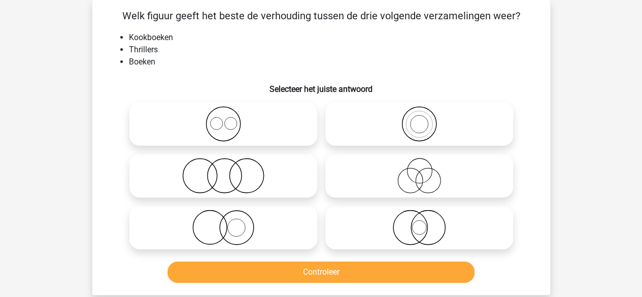
radio input "true"
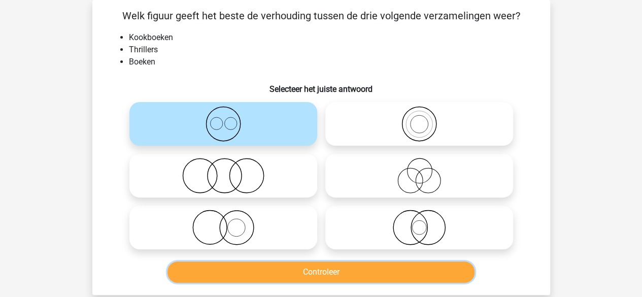
click at [338, 267] on button "Controleer" at bounding box center [321, 271] width 307 height 21
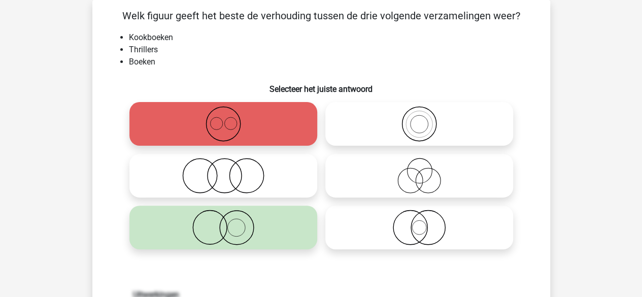
click at [268, 35] on li "Kookboeken" at bounding box center [331, 37] width 405 height 12
click at [247, 48] on li "Thrillers" at bounding box center [331, 50] width 405 height 12
click at [252, 47] on li "Thrillers" at bounding box center [331, 50] width 405 height 12
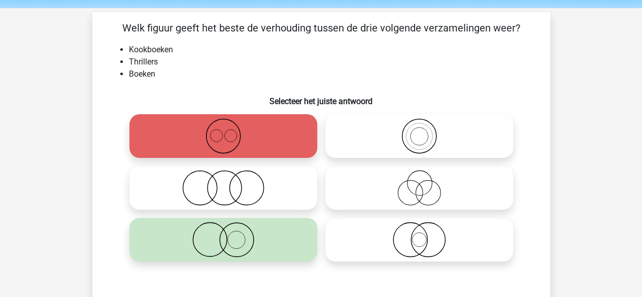
scroll to position [51, 0]
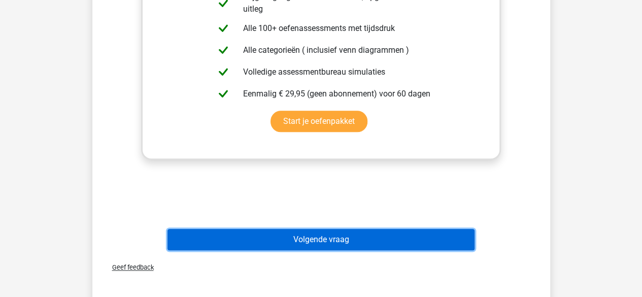
click at [311, 245] on button "Volgende vraag" at bounding box center [321, 239] width 307 height 21
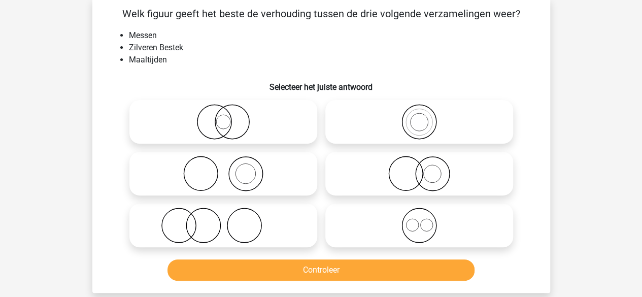
scroll to position [47, 0]
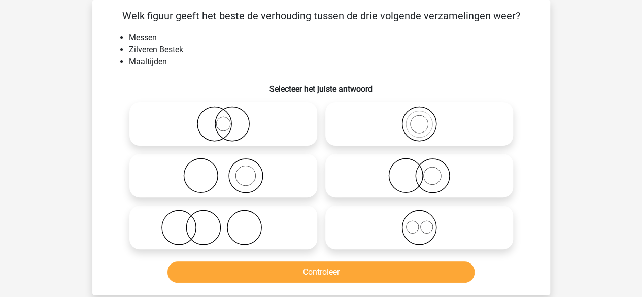
click at [230, 57] on li "Maaltijden" at bounding box center [331, 62] width 405 height 12
click at [232, 48] on li "Zilveren Bestek" at bounding box center [331, 50] width 405 height 12
click at [230, 47] on li "Zilveren Bestek" at bounding box center [331, 50] width 405 height 12
click at [228, 47] on li "Zilveren Bestek" at bounding box center [331, 50] width 405 height 12
click at [227, 46] on li "Zilveren Bestek" at bounding box center [331, 50] width 405 height 12
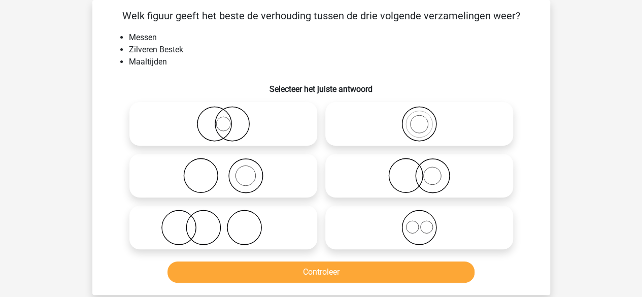
click at [227, 46] on li "Zilveren Bestek" at bounding box center [331, 50] width 405 height 12
click at [278, 181] on icon at bounding box center [224, 176] width 180 height 36
click at [230, 171] on input "radio" at bounding box center [226, 167] width 7 height 7
radio input "true"
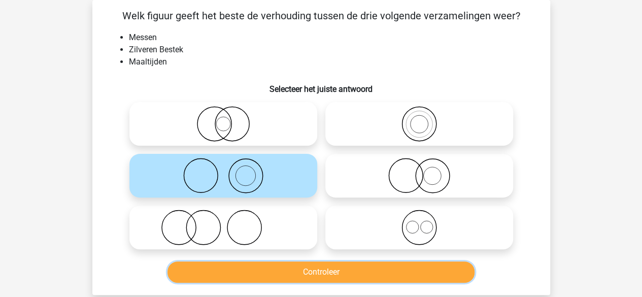
click at [323, 270] on button "Controleer" at bounding box center [321, 271] width 307 height 21
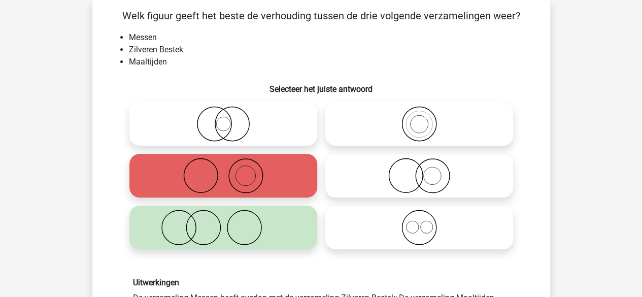
click at [86, 182] on div "Vraag 6 van de 10 Categorie: venn diagrammen set 13 Welk figuur geeft het beste…" at bounding box center [321, 212] width 474 height 424
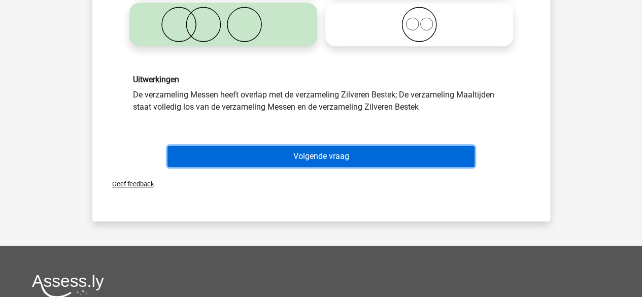
click at [301, 158] on button "Volgende vraag" at bounding box center [321, 156] width 307 height 21
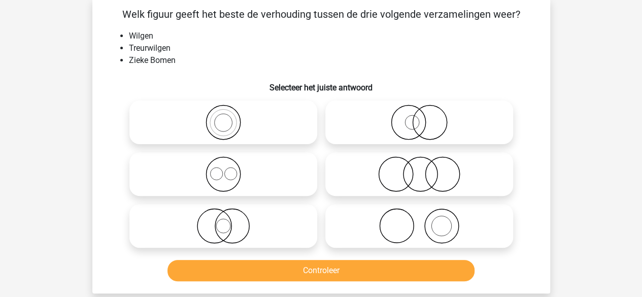
scroll to position [47, 0]
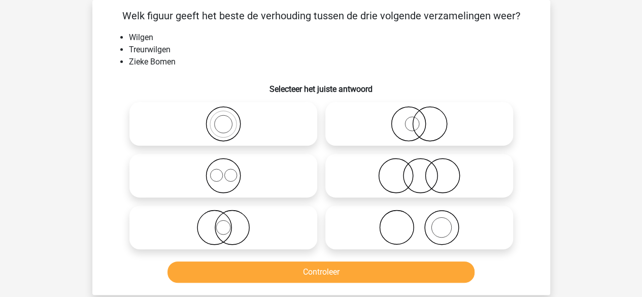
click at [78, 115] on div "Kies premium max koensemax@gmail.com" at bounding box center [321, 270] width 642 height 634
click at [87, 101] on div "Vraag 7 van de 10 Categorie: venn diagrammen set 13 Welk figuur geeft het beste…" at bounding box center [321, 147] width 474 height 295
click at [245, 46] on li "Treurwilgen" at bounding box center [331, 50] width 405 height 12
click at [440, 171] on icon at bounding box center [419, 176] width 180 height 36
click at [426, 171] on input "radio" at bounding box center [422, 167] width 7 height 7
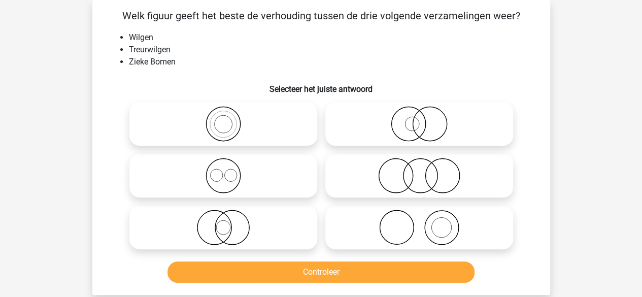
radio input "true"
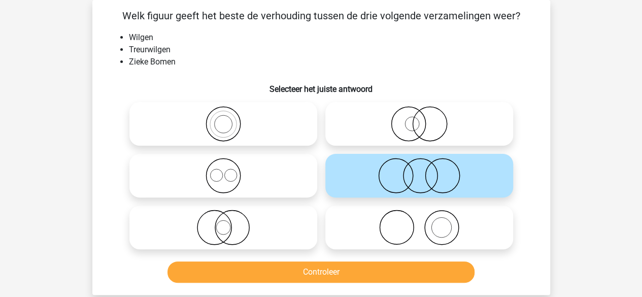
click at [390, 125] on icon at bounding box center [419, 124] width 180 height 36
click at [419, 119] on input "radio" at bounding box center [422, 115] width 7 height 7
radio input "true"
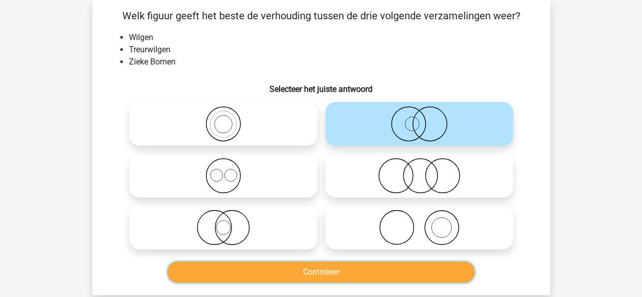
click at [327, 269] on button "Controleer" at bounding box center [321, 271] width 307 height 21
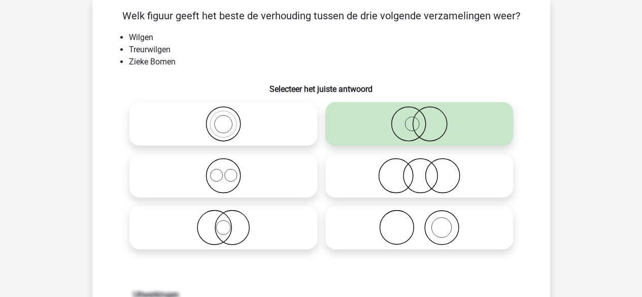
scroll to position [301, 0]
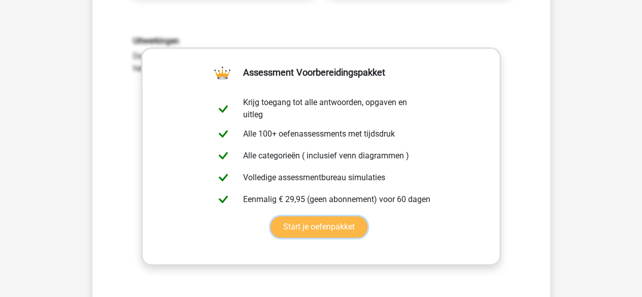
click at [322, 234] on link "Start je oefenpakket" at bounding box center [319, 226] width 97 height 21
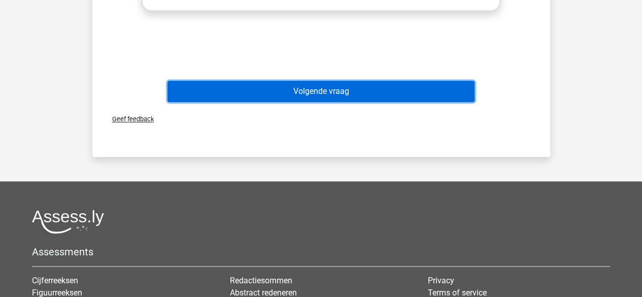
click at [308, 94] on button "Volgende vraag" at bounding box center [321, 91] width 307 height 21
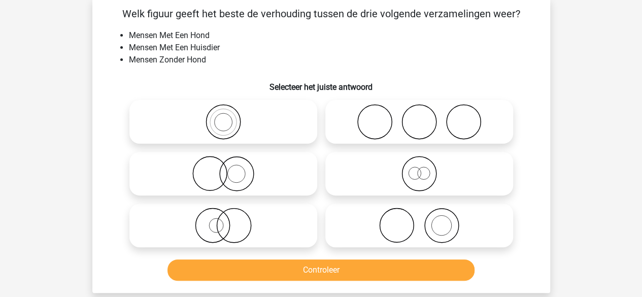
scroll to position [47, 0]
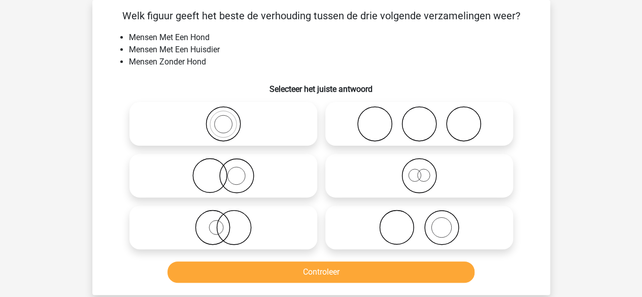
click at [241, 61] on li "Mensen Zonder Hond" at bounding box center [331, 62] width 405 height 12
click at [238, 59] on li "Mensen Zonder Hond" at bounding box center [331, 62] width 405 height 12
click at [252, 56] on li "Mensen Zonder Hond" at bounding box center [331, 62] width 405 height 12
click at [271, 168] on icon at bounding box center [224, 176] width 180 height 36
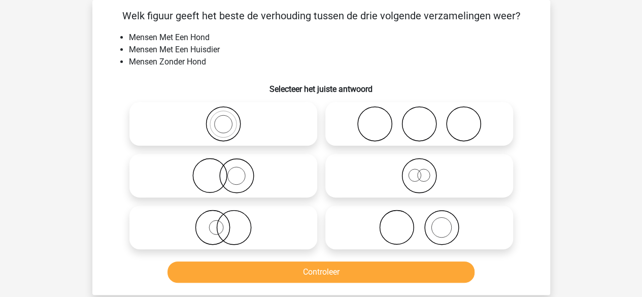
click at [230, 168] on input "radio" at bounding box center [226, 167] width 7 height 7
radio input "true"
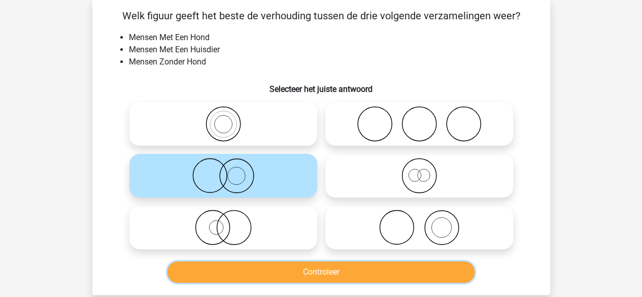
click at [350, 275] on button "Controleer" at bounding box center [321, 271] width 307 height 21
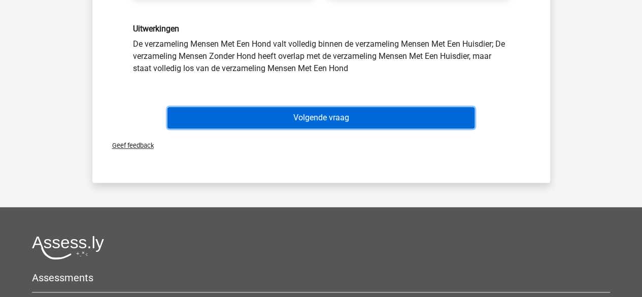
click at [331, 125] on button "Volgende vraag" at bounding box center [321, 117] width 307 height 21
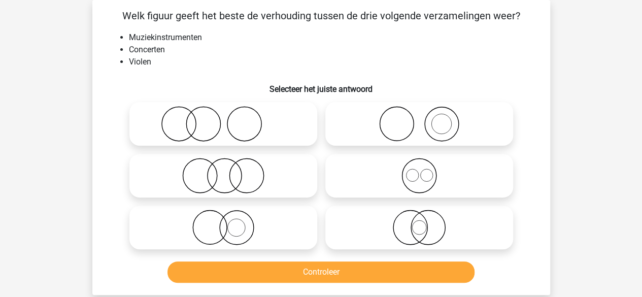
click at [290, 49] on li "Concerten" at bounding box center [331, 50] width 405 height 12
click at [263, 117] on icon at bounding box center [224, 124] width 180 height 36
click at [230, 117] on input "radio" at bounding box center [226, 115] width 7 height 7
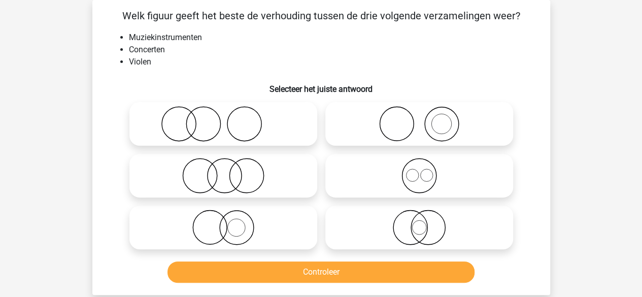
radio input "true"
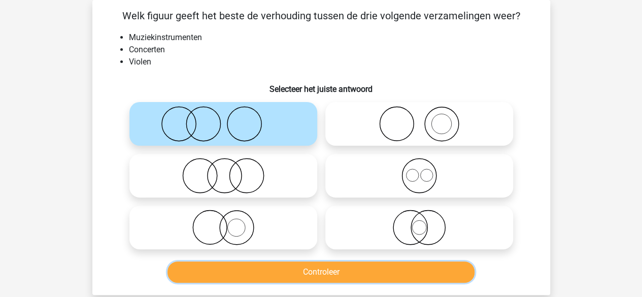
click at [352, 274] on button "Controleer" at bounding box center [321, 271] width 307 height 21
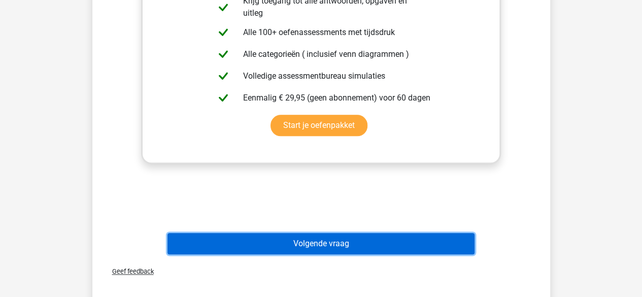
click at [315, 240] on button "Volgende vraag" at bounding box center [321, 243] width 307 height 21
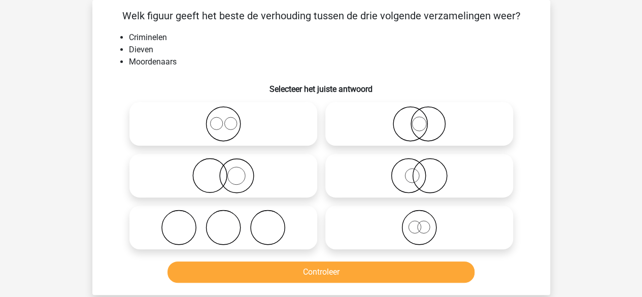
click at [232, 39] on li "Criminelen" at bounding box center [331, 37] width 405 height 12
click at [245, 50] on li "Dieven" at bounding box center [331, 50] width 405 height 12
click at [420, 224] on icon at bounding box center [419, 228] width 180 height 36
click at [420, 222] on input "radio" at bounding box center [422, 219] width 7 height 7
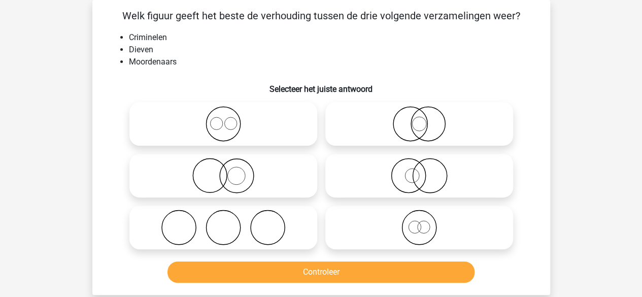
radio input "true"
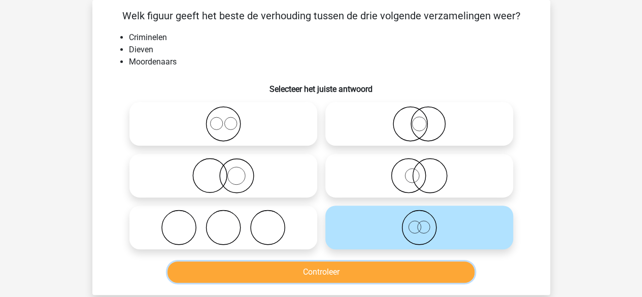
click at [305, 269] on button "Controleer" at bounding box center [321, 271] width 307 height 21
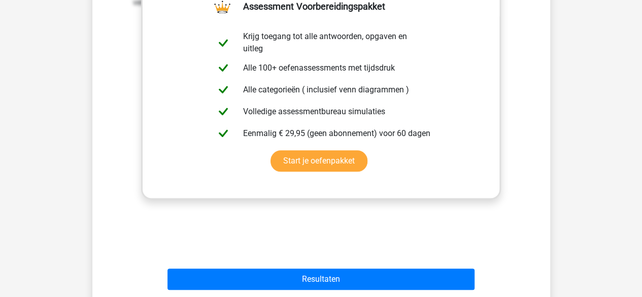
scroll to position [402, 0]
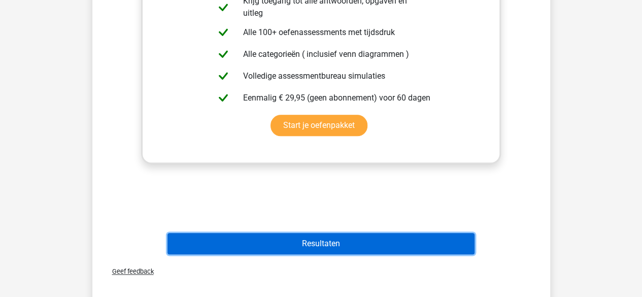
click at [304, 246] on button "Resultaten" at bounding box center [321, 243] width 307 height 21
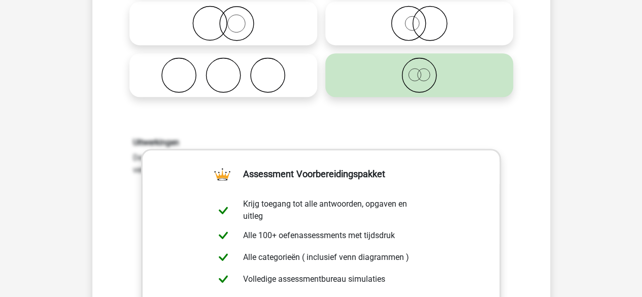
scroll to position [0, 0]
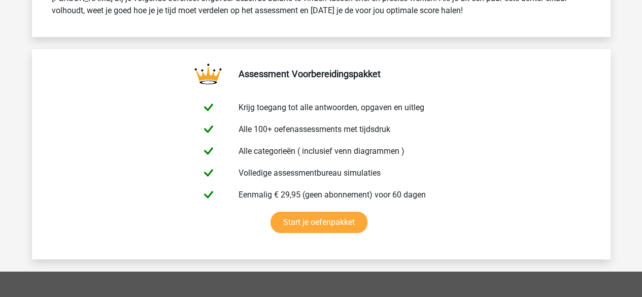
scroll to position [1912, 0]
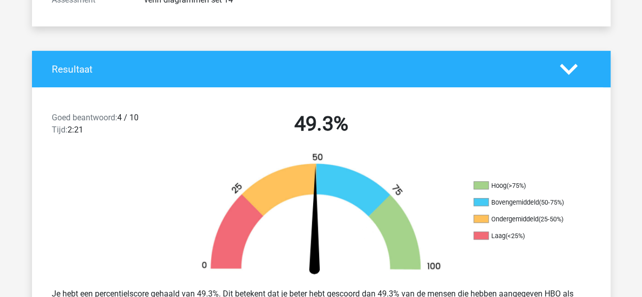
scroll to position [254, 0]
